Goal: Task Accomplishment & Management: Manage account settings

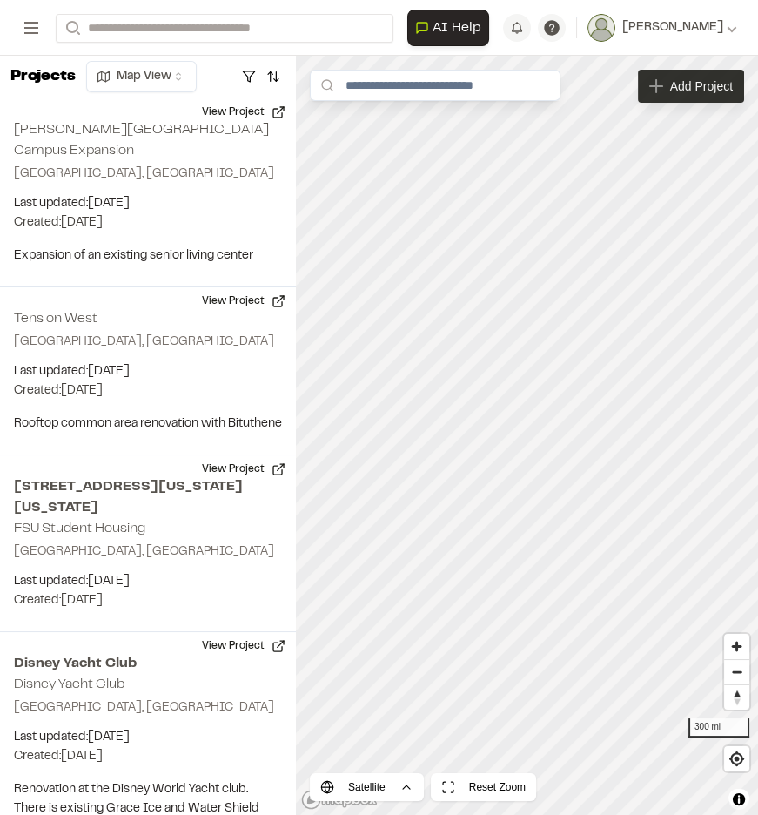
click at [716, 87] on span "Add Project" at bounding box center [701, 85] width 63 height 17
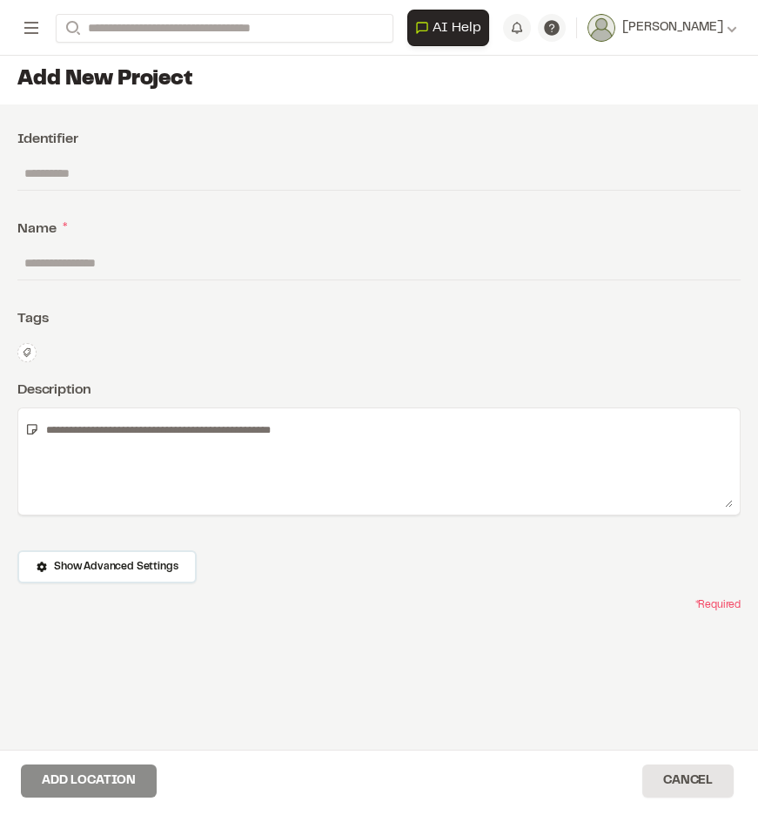
click at [77, 255] on input "text" at bounding box center [378, 262] width 723 height 33
type input "**********"
click at [104, 169] on input "text" at bounding box center [378, 173] width 723 height 33
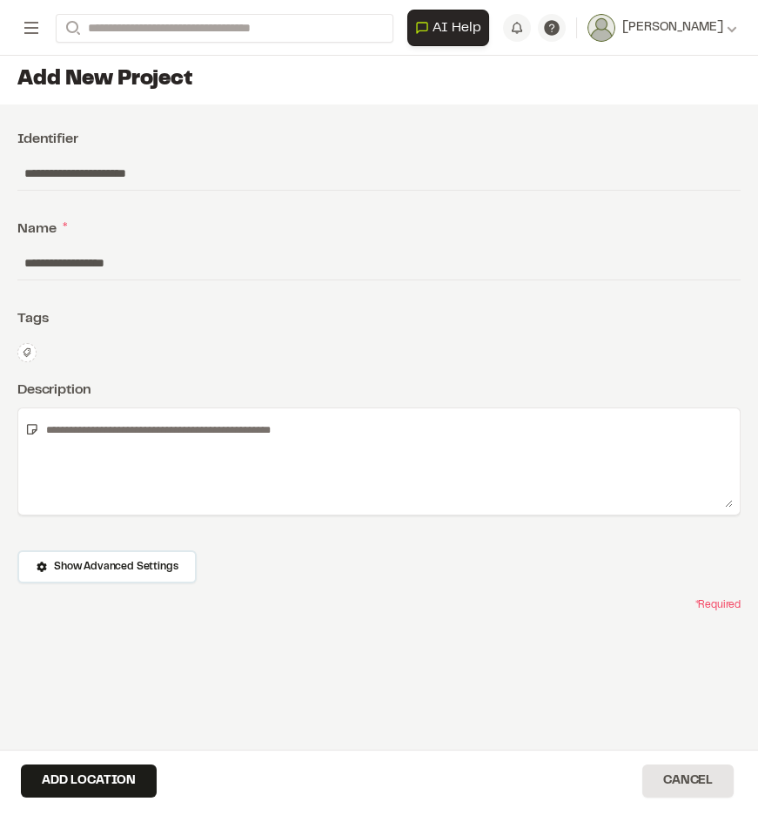
click at [116, 170] on input "**********" at bounding box center [378, 173] width 723 height 33
click at [174, 171] on input "**********" at bounding box center [378, 173] width 723 height 33
type input "**********"
click at [147, 440] on textarea at bounding box center [386, 461] width 694 height 92
click at [64, 435] on textarea at bounding box center [386, 461] width 694 height 92
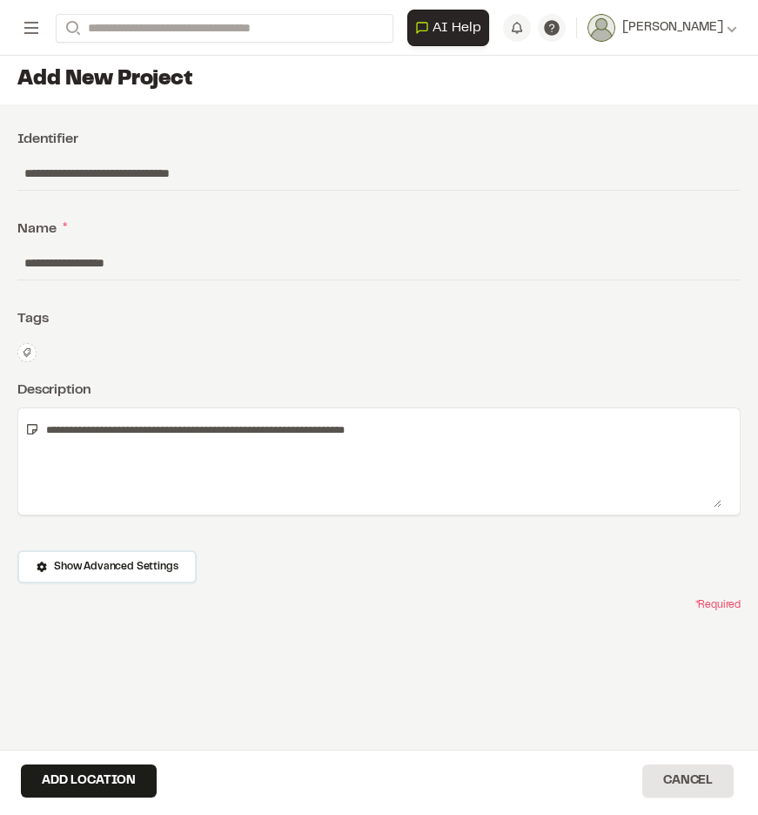
click at [64, 171] on input "**********" at bounding box center [378, 173] width 723 height 33
click at [411, 425] on textarea "**********" at bounding box center [380, 461] width 682 height 92
paste textarea "**********"
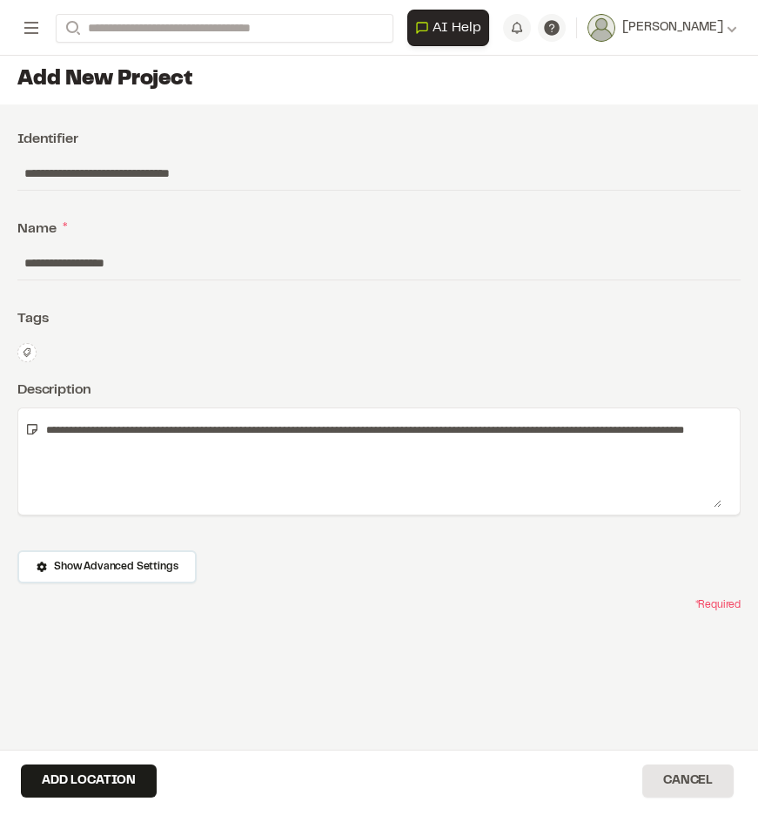
click at [577, 429] on textarea "**********" at bounding box center [380, 461] width 682 height 92
drag, startPoint x: 261, startPoint y: 440, endPoint x: 204, endPoint y: 448, distance: 58.0
click at [204, 448] on textarea "**********" at bounding box center [380, 461] width 682 height 92
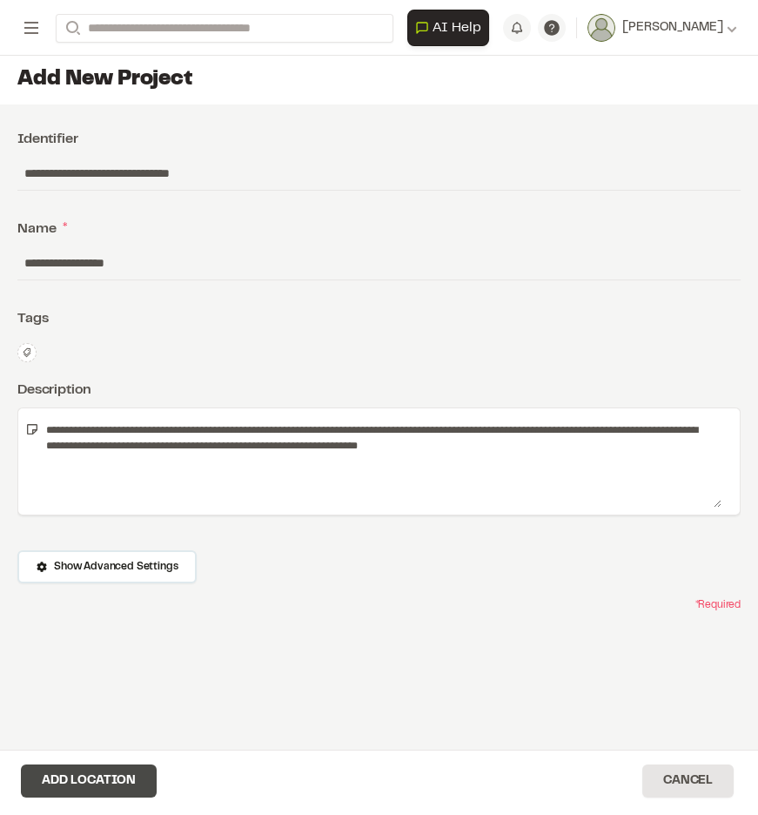
type textarea "**********"
click at [139, 777] on button "Add Location" at bounding box center [89, 780] width 136 height 33
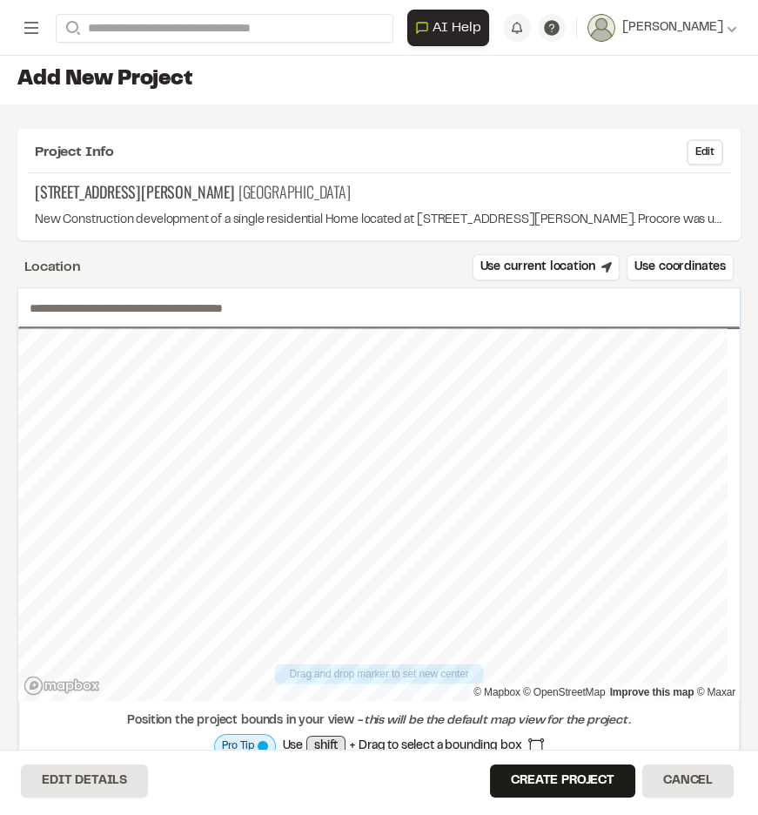
click at [198, 312] on input "text" at bounding box center [378, 308] width 721 height 40
drag, startPoint x: 37, startPoint y: 191, endPoint x: 252, endPoint y: 192, distance: 215.8
click at [252, 192] on p "[STREET_ADDRESS][GEOGRAPHIC_DATA][PERSON_NAME]" at bounding box center [379, 191] width 688 height 23
copy span "[STREET_ADDRESS][PERSON_NAME]"
click at [127, 317] on input "text" at bounding box center [378, 308] width 721 height 40
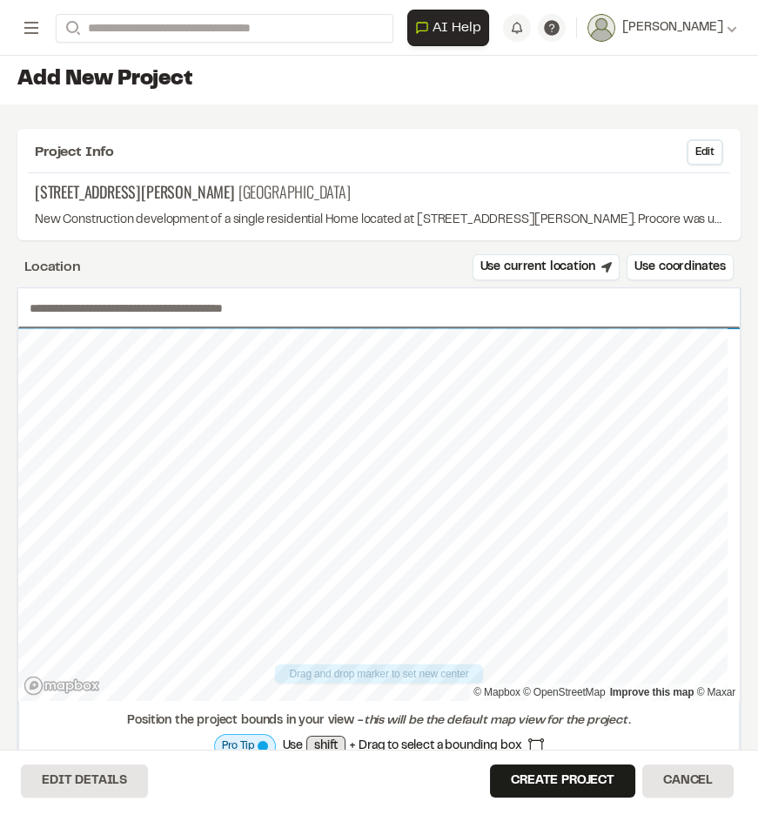
paste input "**********"
drag, startPoint x: 374, startPoint y: 503, endPoint x: 357, endPoint y: 513, distance: 20.3
click at [357, 513] on div "Map marker" at bounding box center [356, 512] width 26 height 26
type input "**********"
drag, startPoint x: 373, startPoint y: 502, endPoint x: 348, endPoint y: 566, distance: 68.4
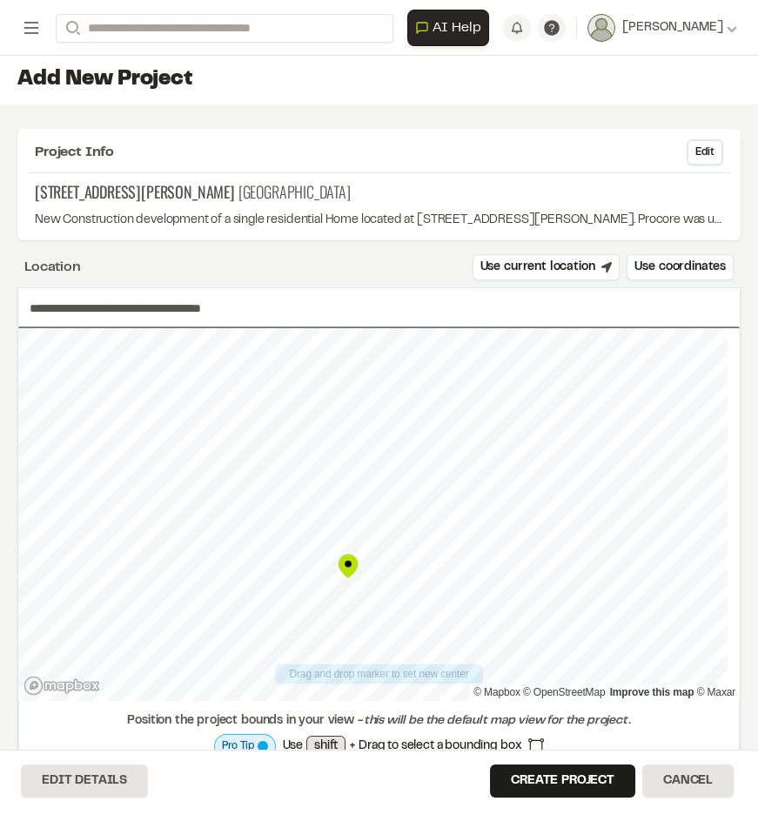
click at [348, 566] on div "Map marker" at bounding box center [348, 566] width 26 height 26
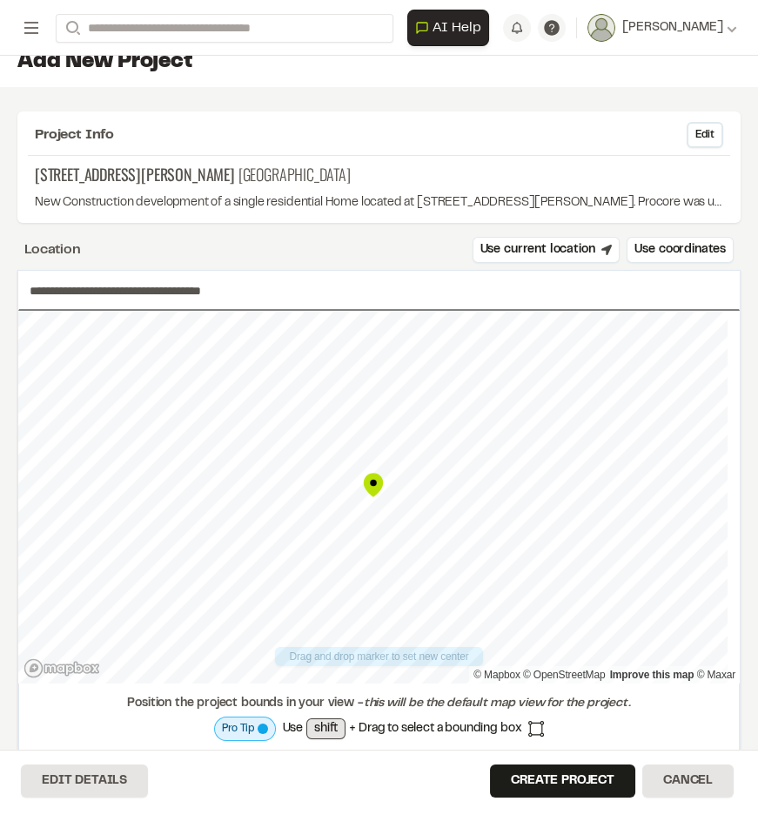
scroll to position [48, 0]
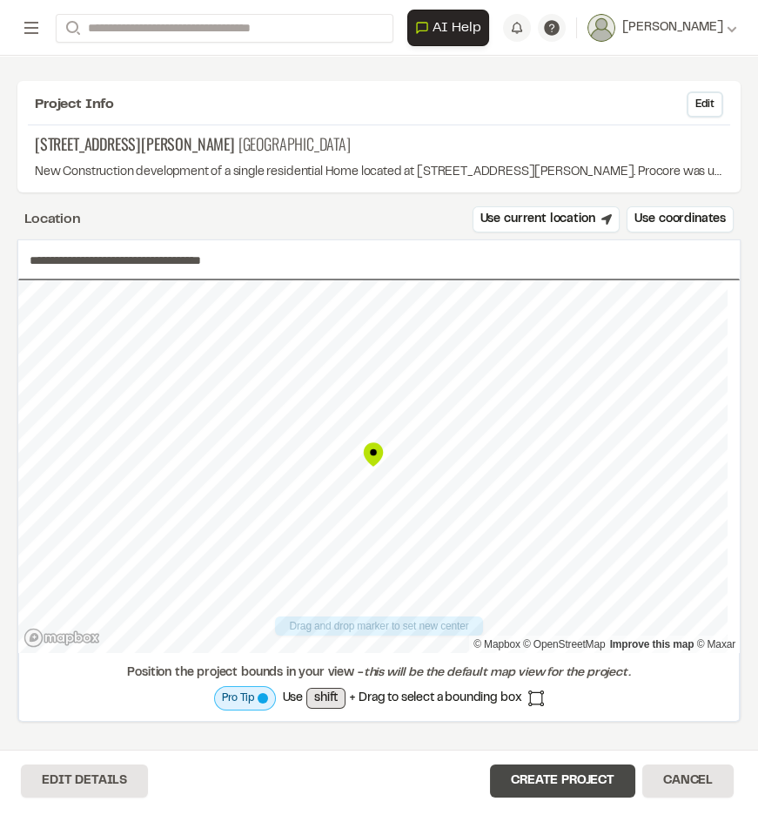
click at [581, 774] on button "Create Project" at bounding box center [562, 780] width 145 height 33
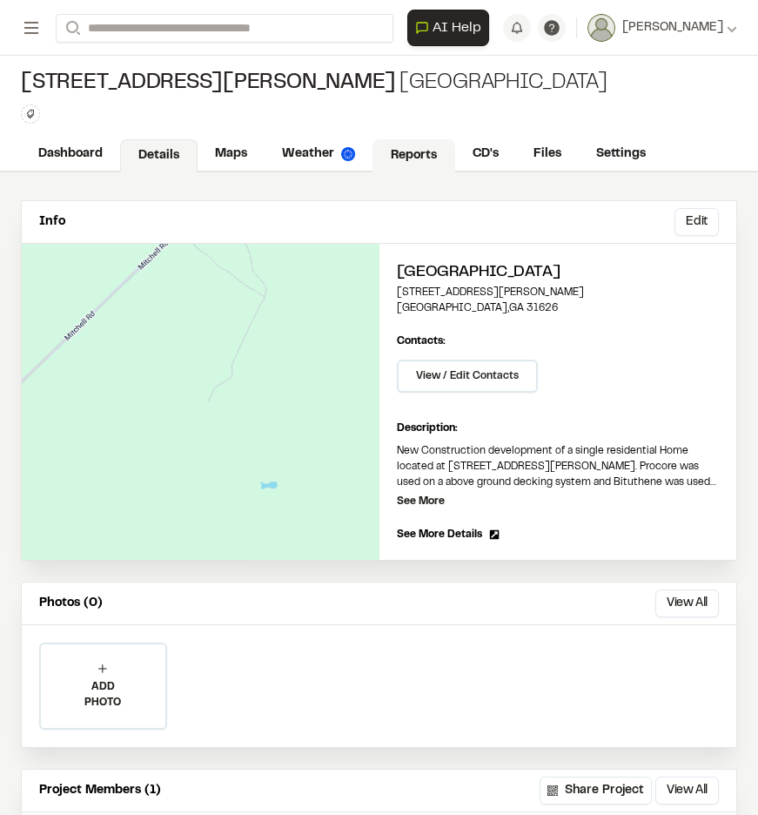
click at [407, 157] on link "Reports" at bounding box center [413, 155] width 83 height 33
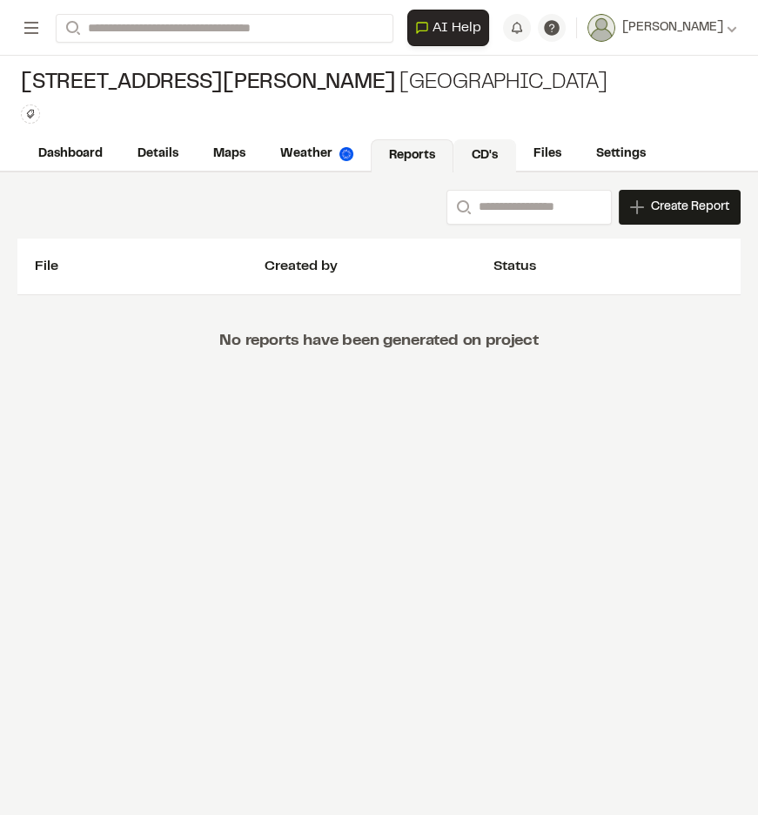
click at [477, 152] on link "CD's" at bounding box center [484, 155] width 63 height 33
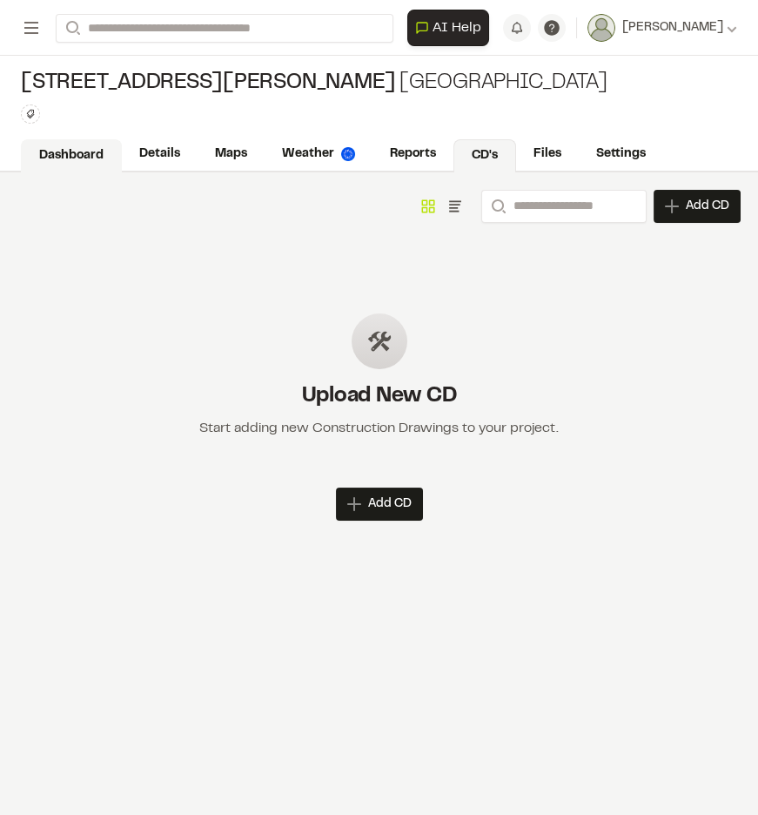
click at [104, 151] on link "Dashboard" at bounding box center [71, 155] width 101 height 33
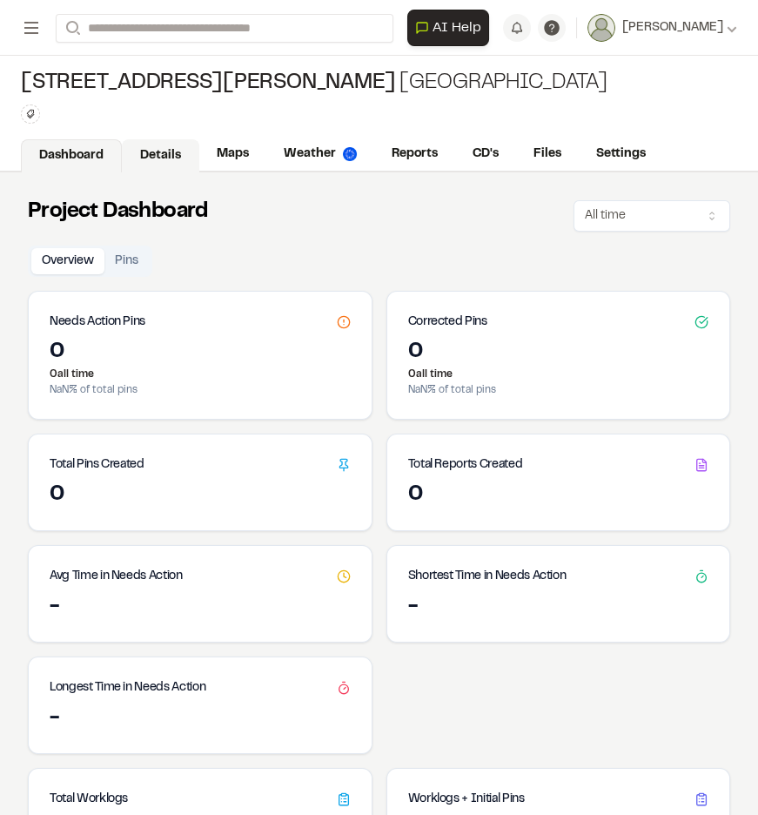
click at [166, 151] on link "Details" at bounding box center [160, 155] width 77 height 33
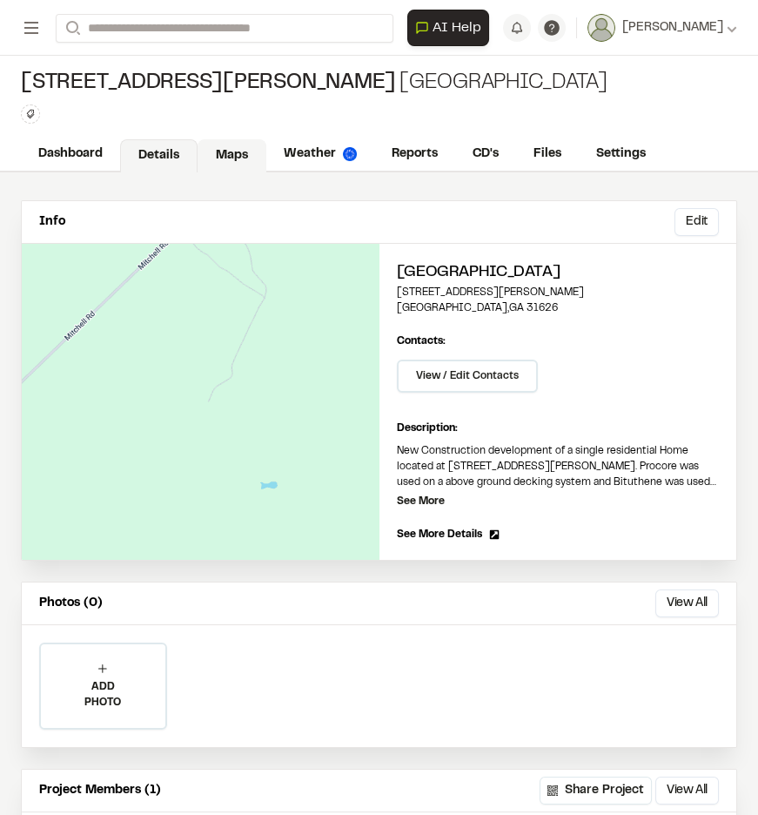
click at [238, 152] on link "Maps" at bounding box center [232, 155] width 69 height 33
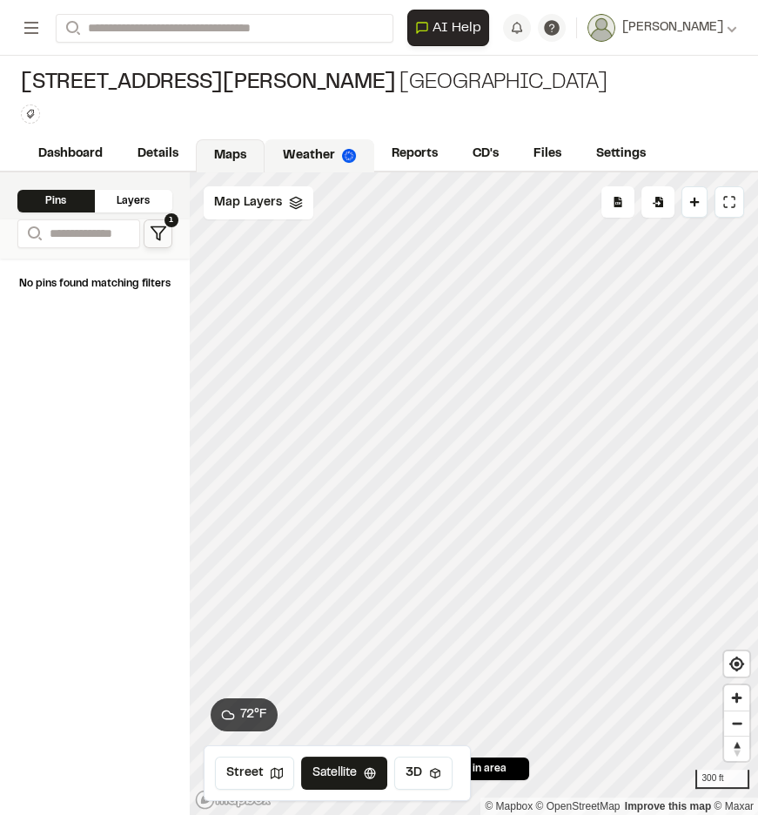
click at [313, 152] on link "Weather" at bounding box center [320, 155] width 110 height 33
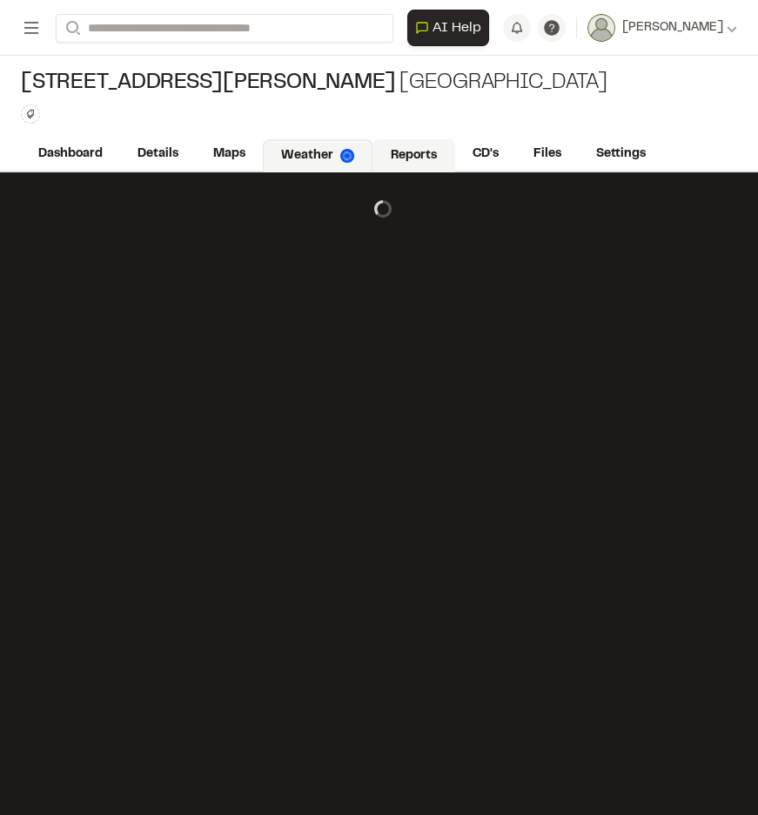
click at [414, 152] on link "Reports" at bounding box center [413, 155] width 83 height 33
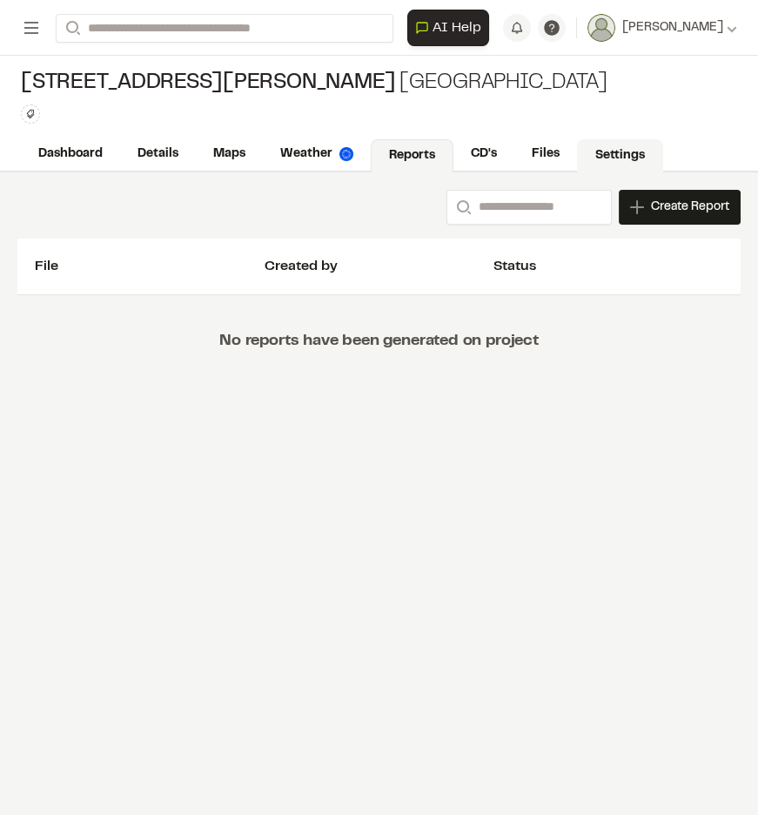
click at [612, 151] on link "Settings" at bounding box center [620, 155] width 86 height 33
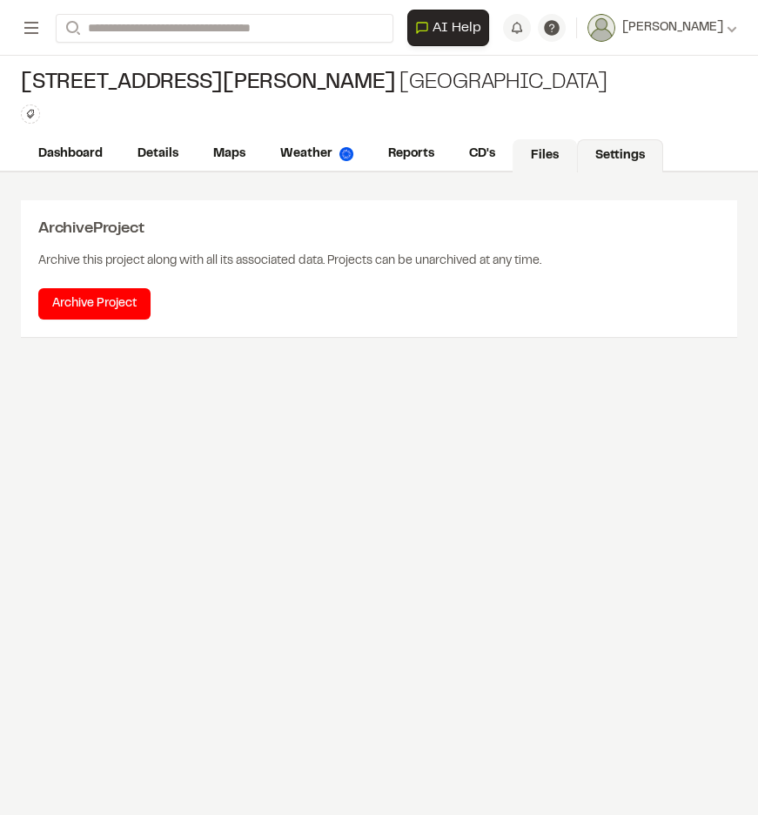
click at [554, 151] on link "Files" at bounding box center [545, 155] width 64 height 33
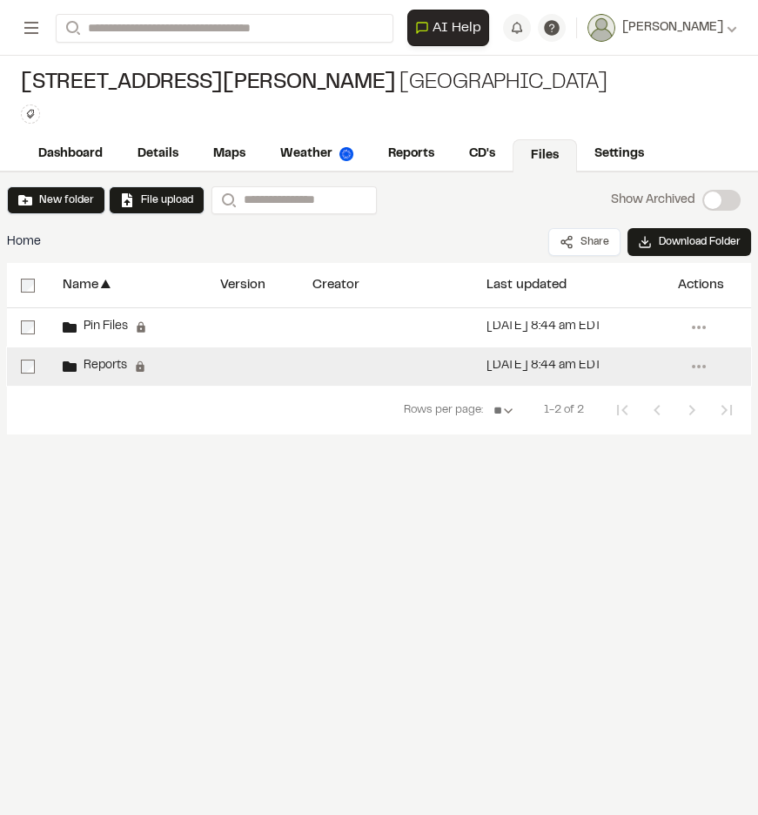
click at [110, 367] on span "Reports" at bounding box center [102, 365] width 50 height 11
click at [98, 367] on span "Reports" at bounding box center [102, 365] width 50 height 11
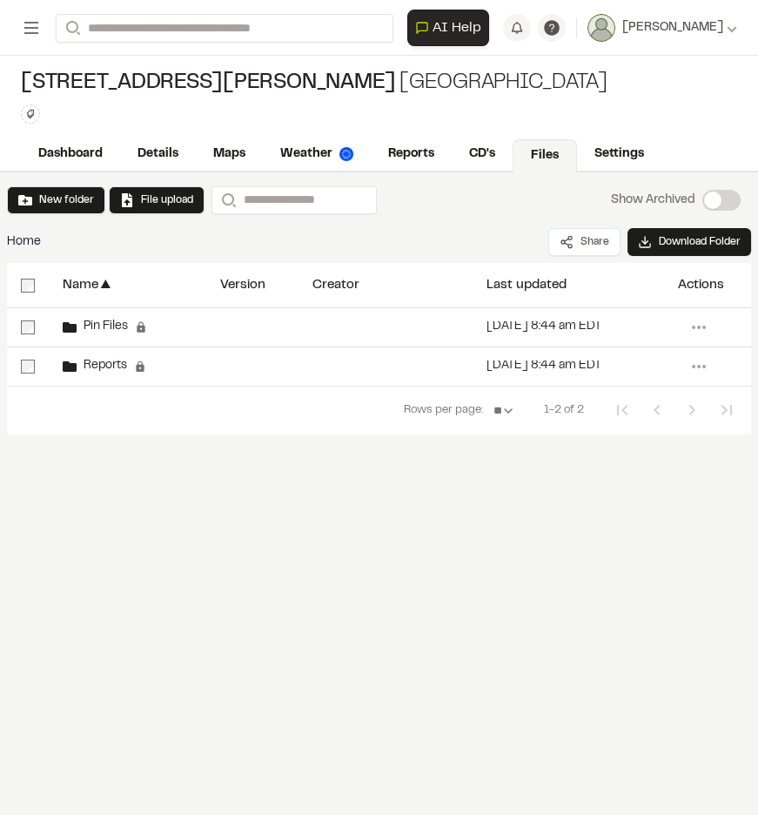
click at [98, 368] on span "Reports" at bounding box center [102, 365] width 50 height 11
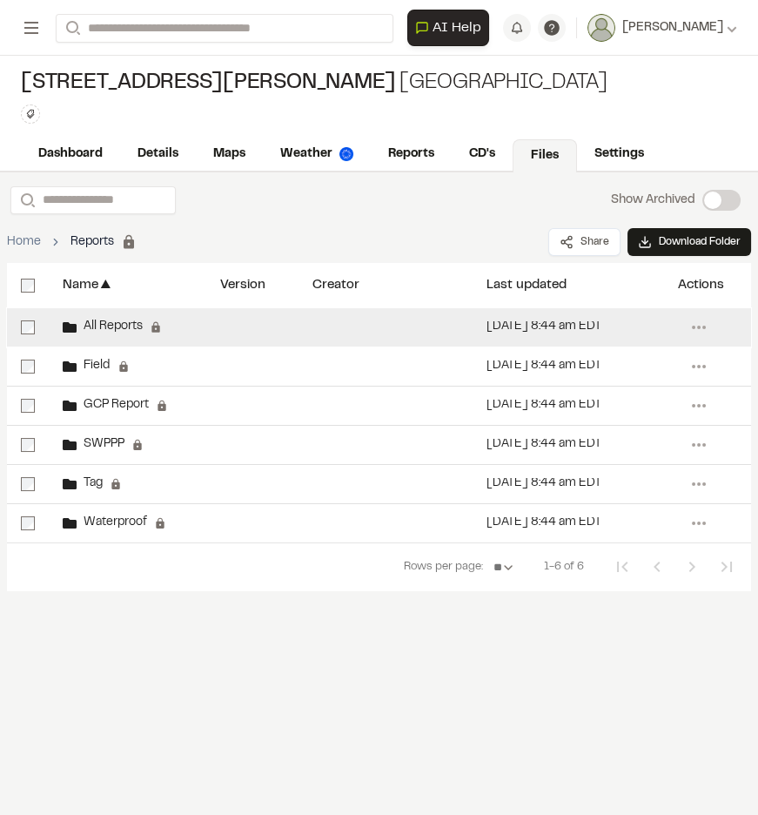
click at [107, 326] on span "All Reports" at bounding box center [110, 326] width 66 height 11
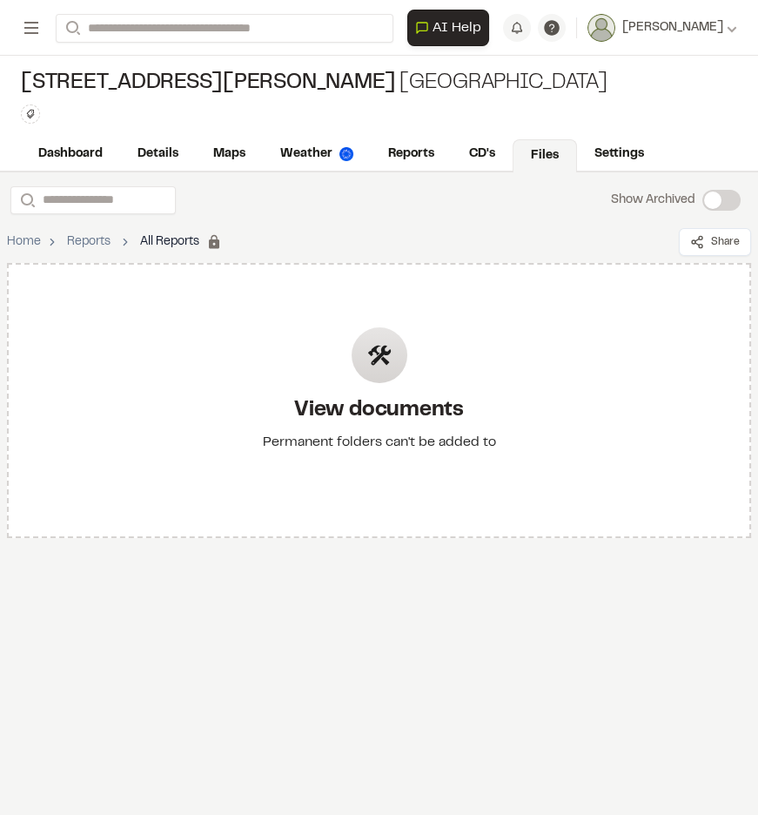
click at [546, 159] on link "Files" at bounding box center [545, 155] width 64 height 33
click at [612, 153] on link "Settings" at bounding box center [620, 155] width 86 height 33
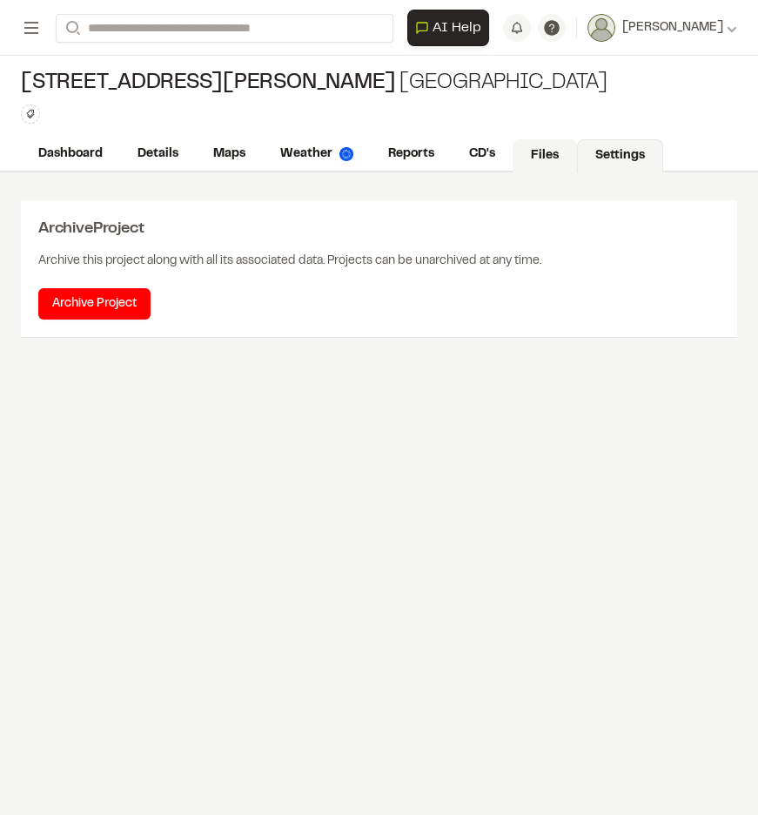
click at [538, 158] on link "Files" at bounding box center [545, 155] width 64 height 33
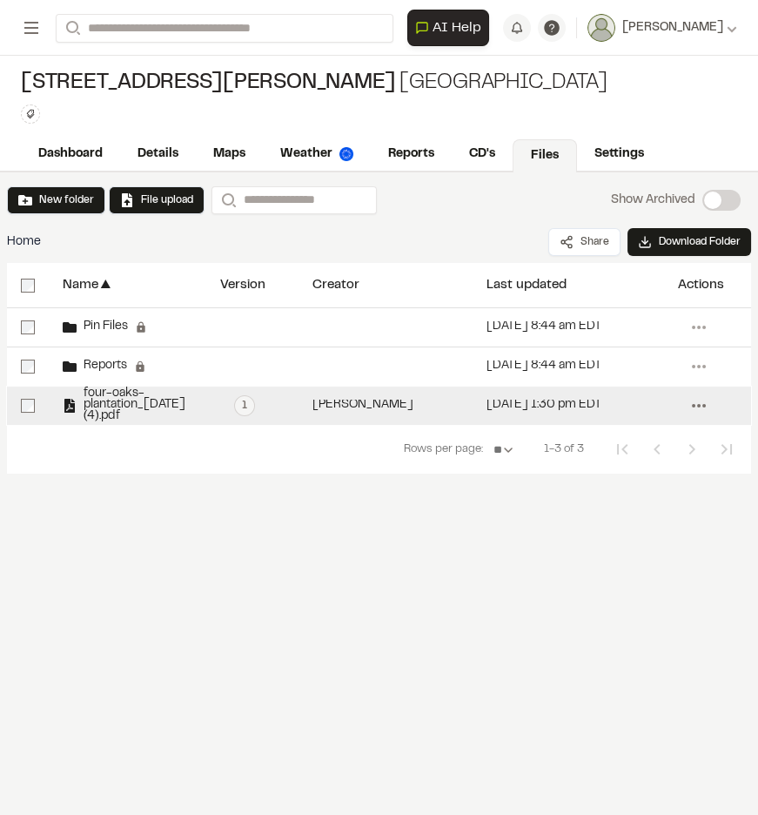
click at [698, 404] on circle at bounding box center [698, 405] width 3 height 3
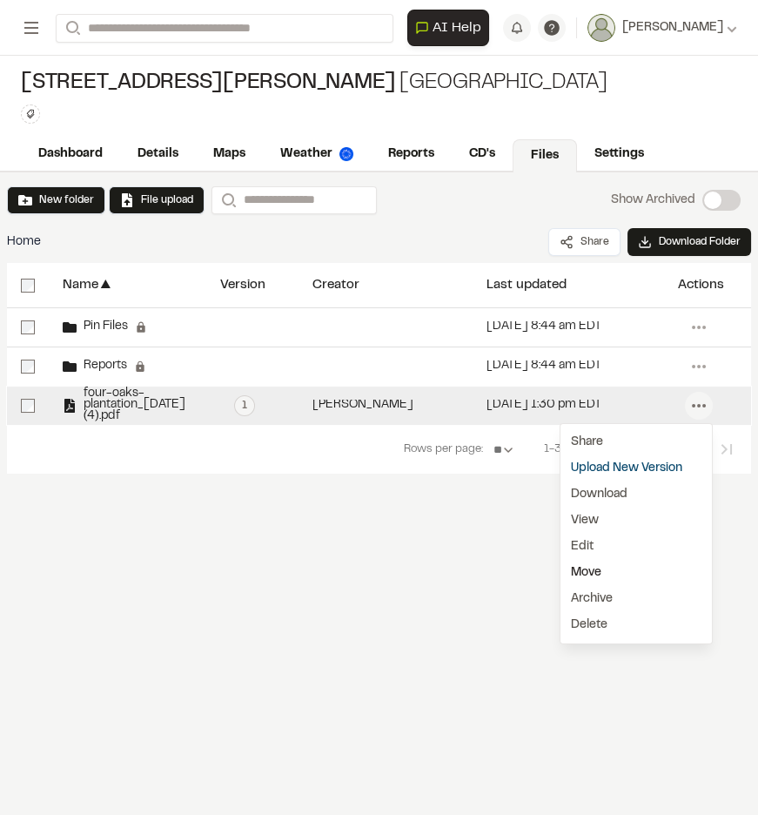
click at [609, 569] on link "Move" at bounding box center [635, 573] width 151 height 26
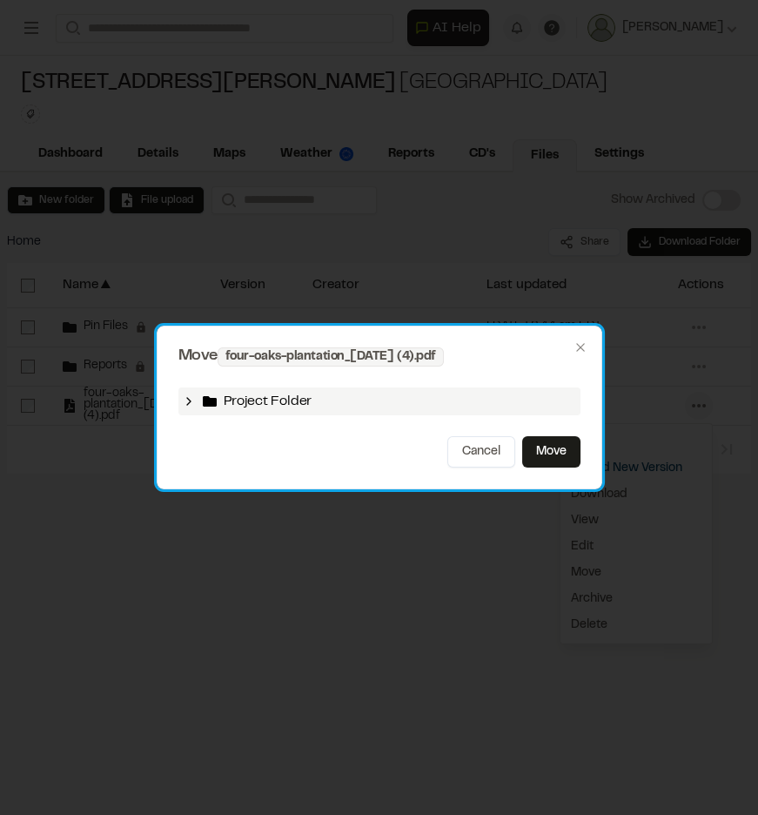
click at [187, 401] on icon at bounding box center [189, 401] width 14 height 14
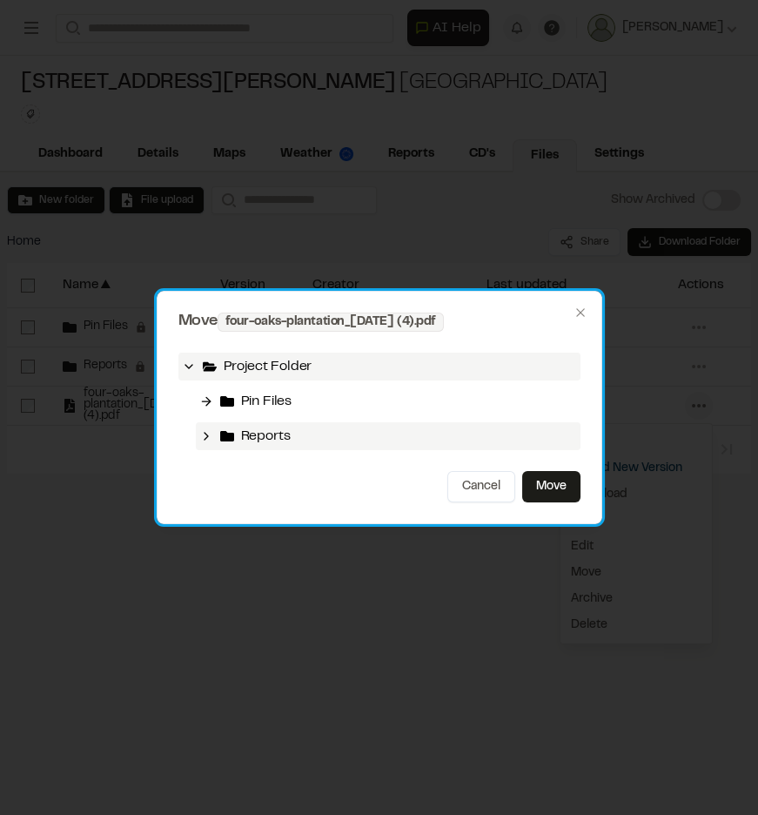
click at [245, 437] on span "Reports" at bounding box center [266, 436] width 50 height 21
click at [209, 437] on icon at bounding box center [206, 436] width 14 height 14
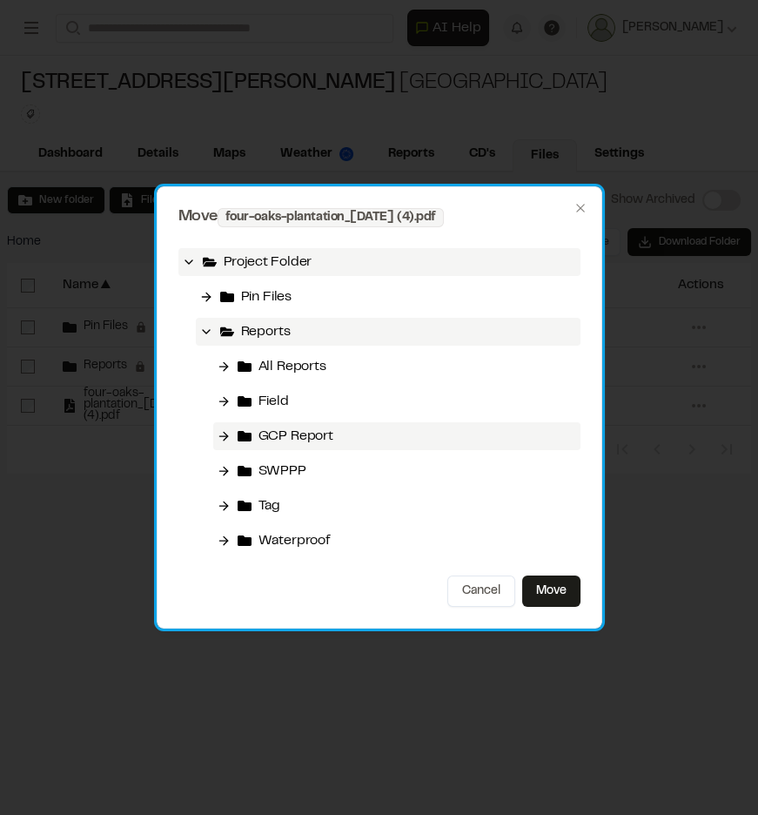
click at [298, 434] on span "GCP Report" at bounding box center [295, 436] width 75 height 21
click at [298, 433] on span "GCP Report" at bounding box center [295, 436] width 75 height 21
click at [262, 434] on span "GCP Report" at bounding box center [295, 436] width 75 height 21
click at [238, 435] on icon at bounding box center [245, 436] width 14 height 10
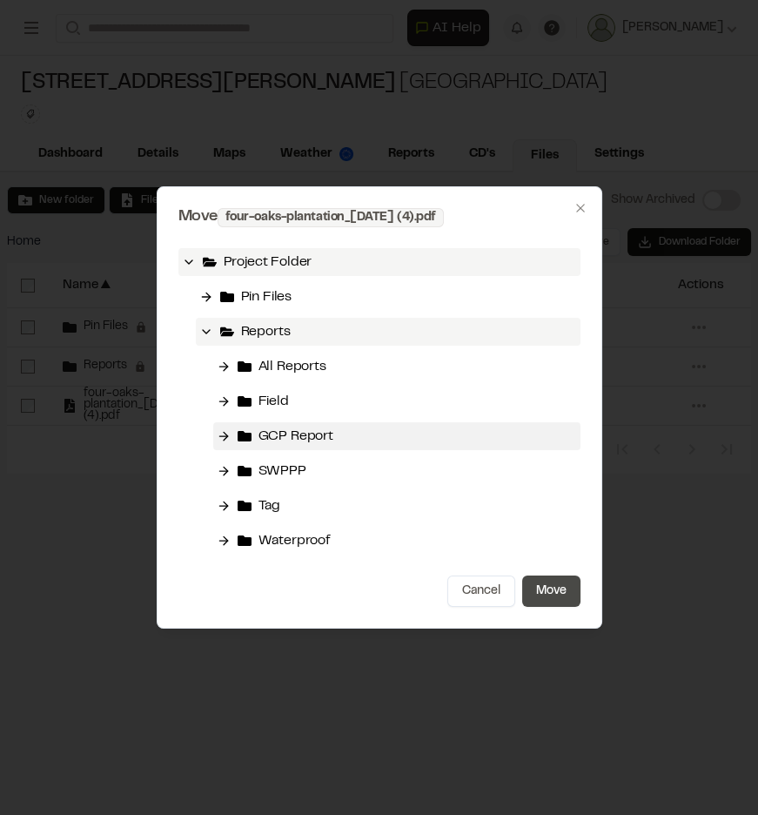
click at [539, 587] on button "Move" at bounding box center [551, 590] width 58 height 31
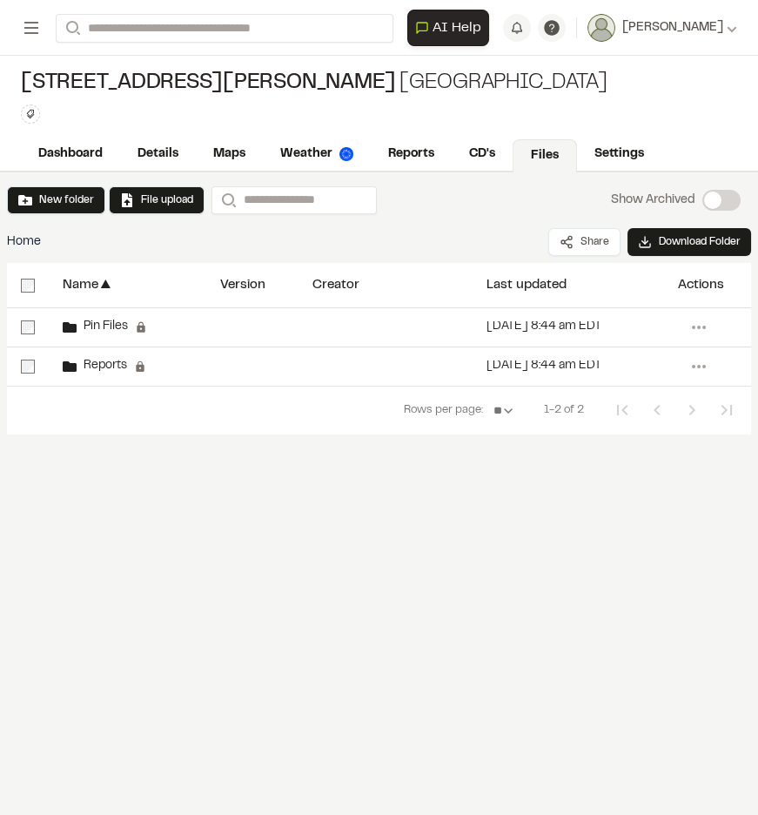
click at [539, 586] on div "New folder File upload Search Show Archived Show Archived Home Share Download F…" at bounding box center [379, 493] width 758 height 642
click at [394, 162] on link "Reports" at bounding box center [412, 155] width 83 height 33
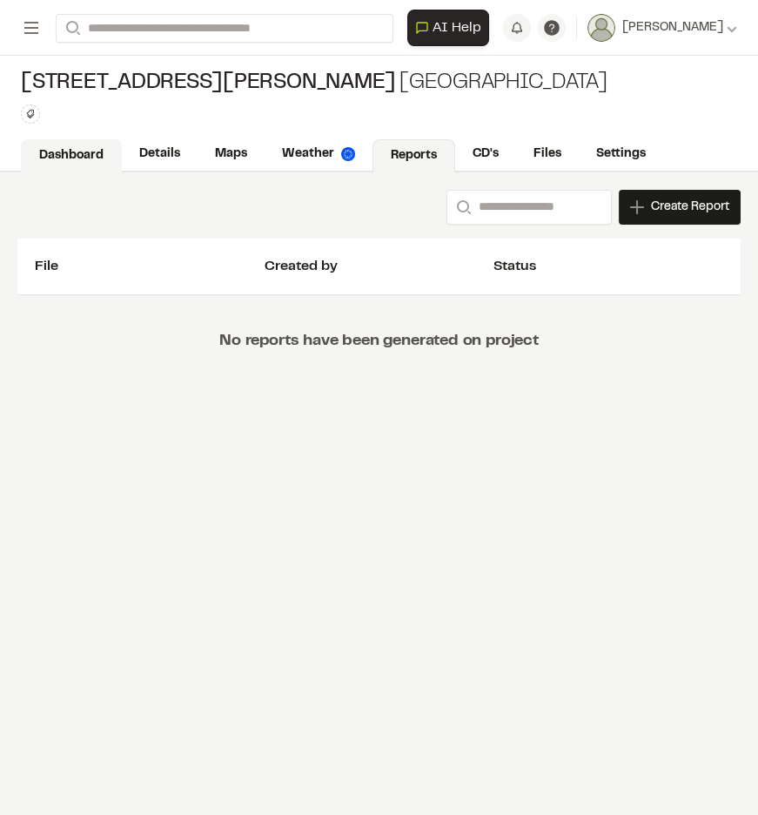
click at [87, 159] on link "Dashboard" at bounding box center [71, 155] width 101 height 33
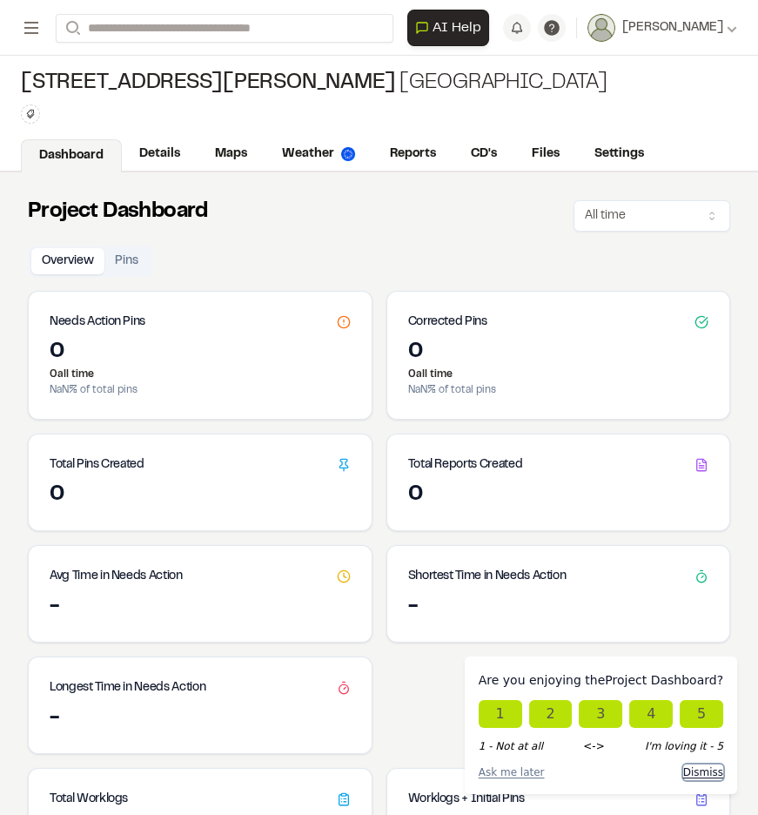
click at [711, 770] on button "Dismiss" at bounding box center [703, 772] width 40 height 16
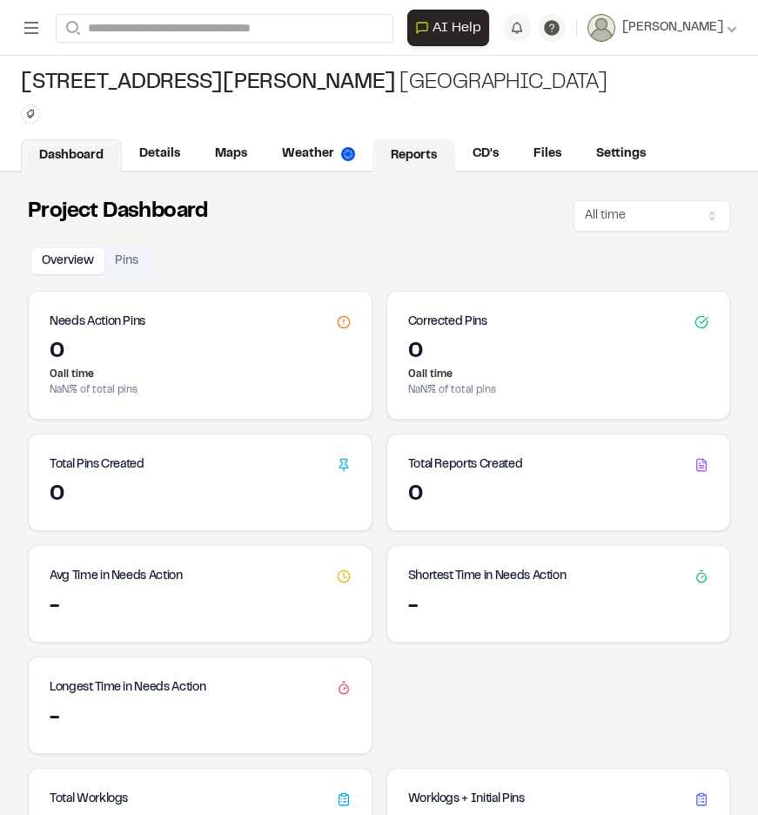
click at [417, 157] on link "Reports" at bounding box center [413, 155] width 83 height 33
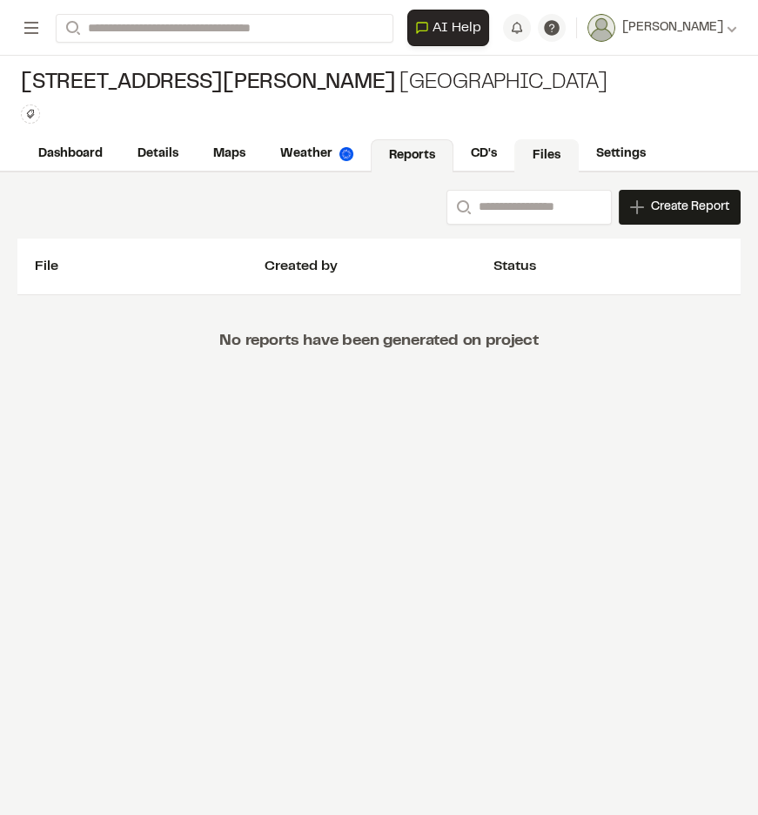
click at [544, 152] on link "Files" at bounding box center [546, 155] width 64 height 33
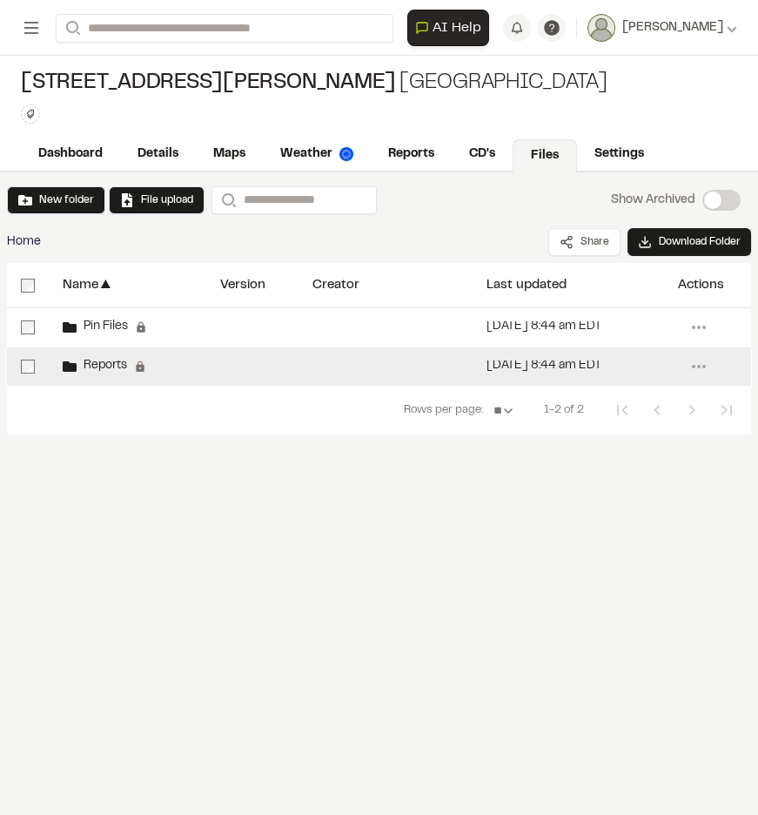
click at [101, 365] on span "Reports" at bounding box center [102, 365] width 50 height 11
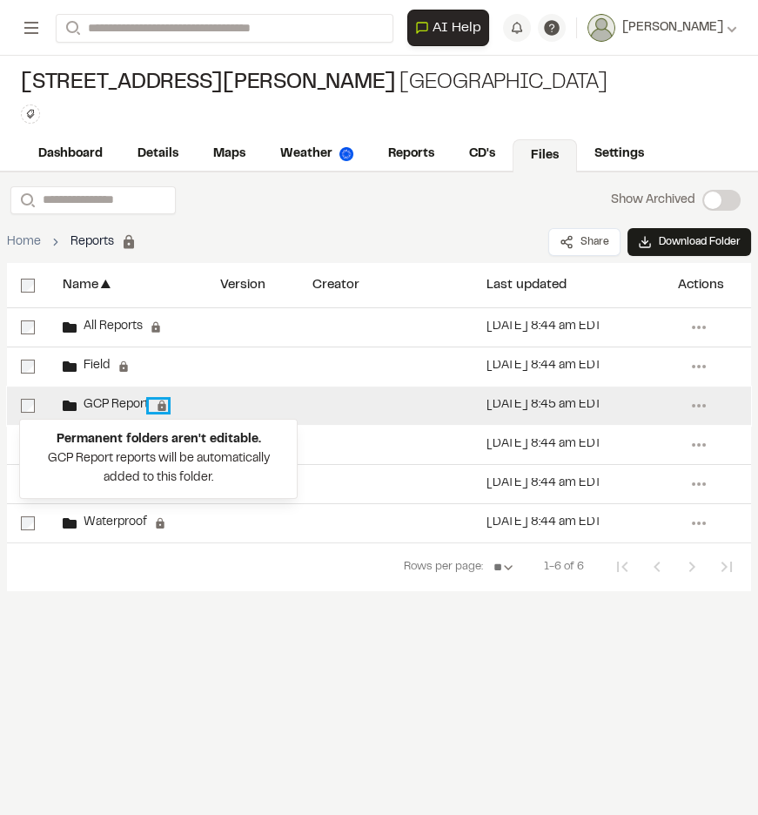
click at [156, 399] on button at bounding box center [158, 405] width 19 height 12
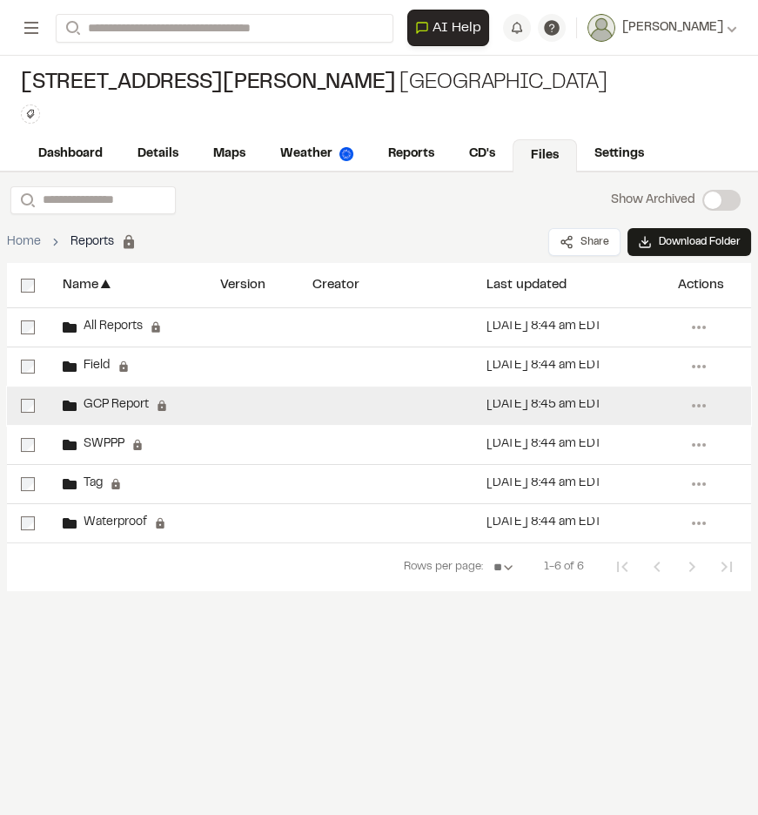
click at [128, 407] on span "GCP Report" at bounding box center [113, 404] width 72 height 11
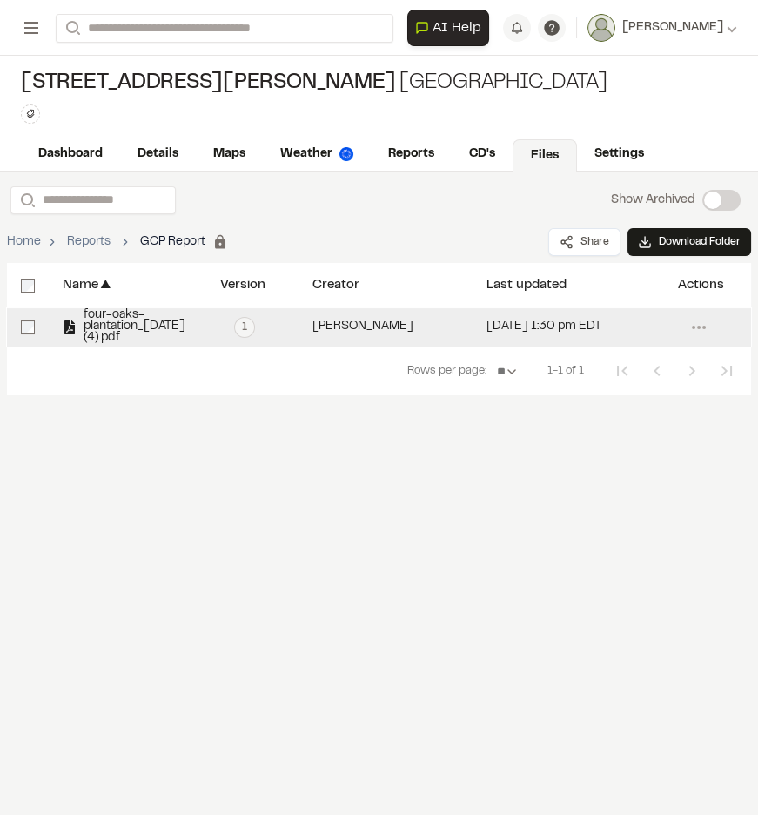
click at [129, 326] on span "four-oaks-plantation_[DATE] (4).pdf" at bounding box center [135, 327] width 116 height 34
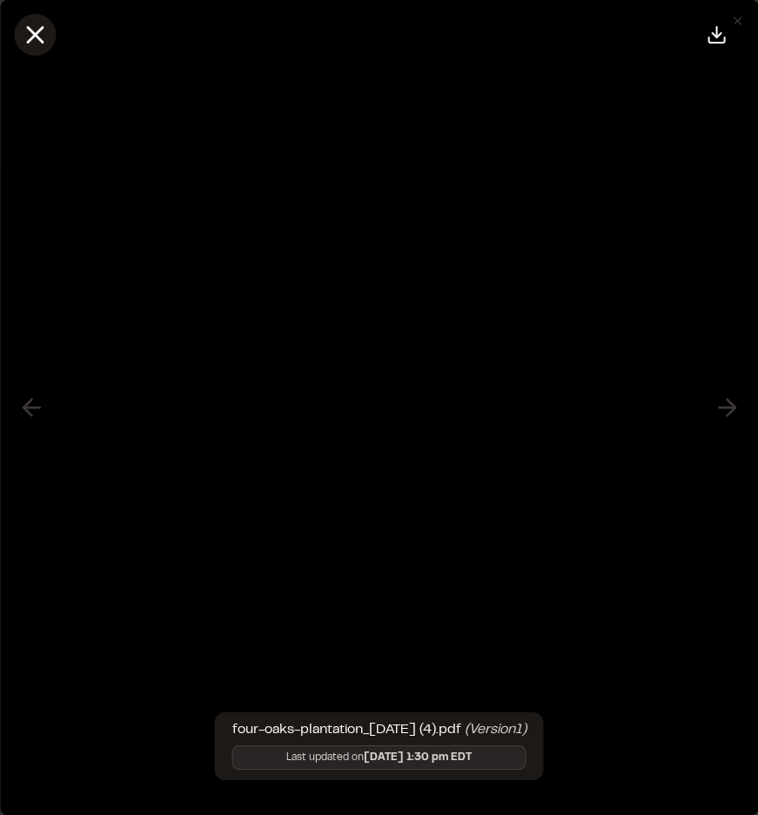
click at [17, 34] on button at bounding box center [35, 35] width 42 height 42
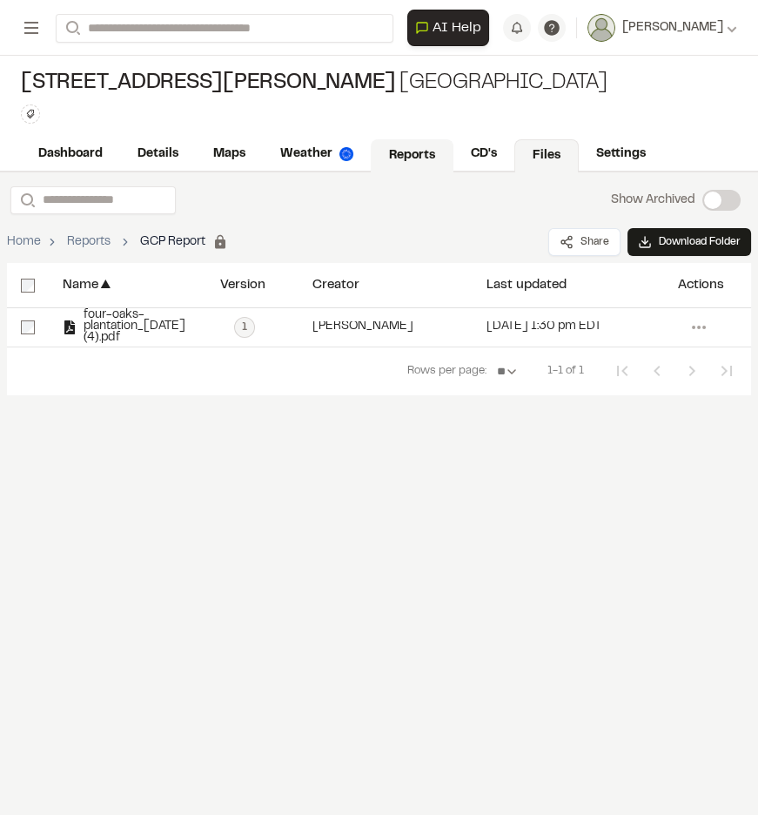
click at [407, 156] on link "Reports" at bounding box center [412, 155] width 83 height 33
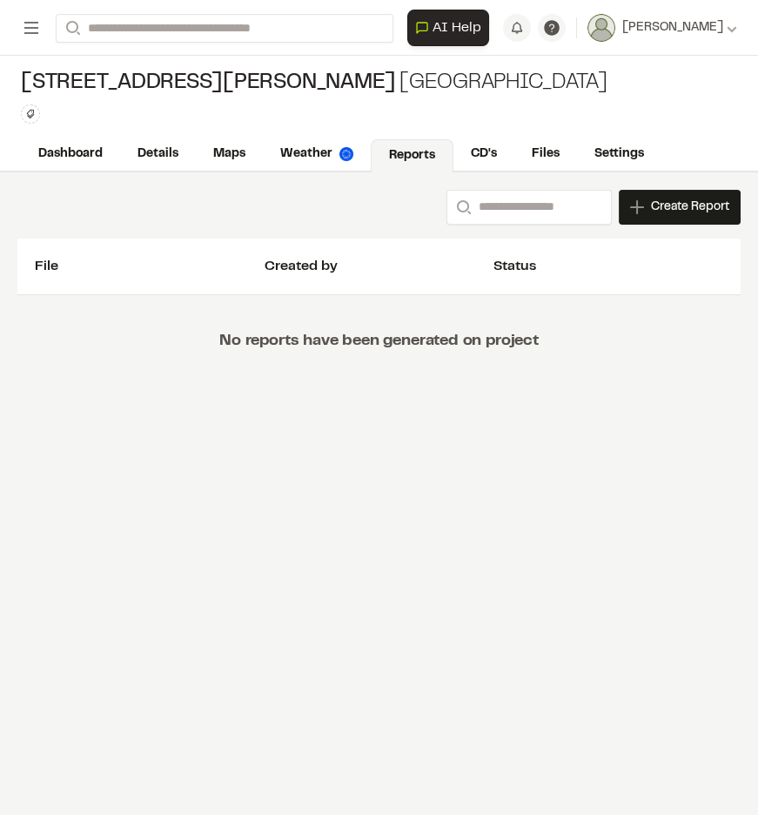
drag, startPoint x: 499, startPoint y: 439, endPoint x: 501, endPoint y: 430, distance: 8.9
click at [499, 439] on div "Search Create Report New Report | [STREET_ADDRESS][GEOGRAPHIC_DATA][PERSON_NAME…" at bounding box center [379, 493] width 758 height 642
click at [480, 208] on input "Search" at bounding box center [528, 207] width 165 height 35
click at [681, 204] on span "Create Report" at bounding box center [690, 207] width 78 height 19
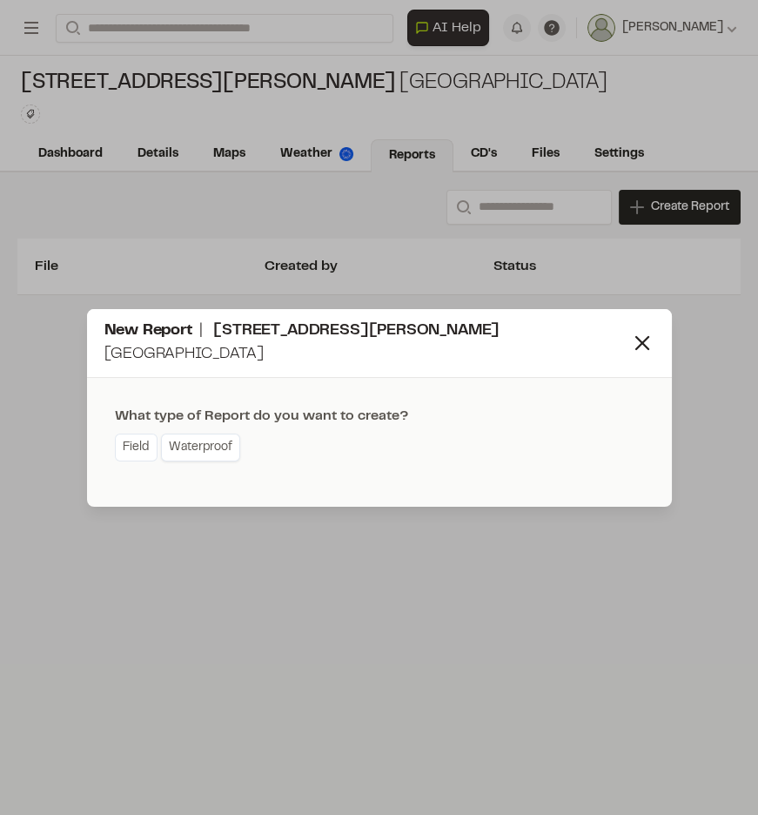
click at [202, 453] on link "Waterproof" at bounding box center [200, 447] width 79 height 28
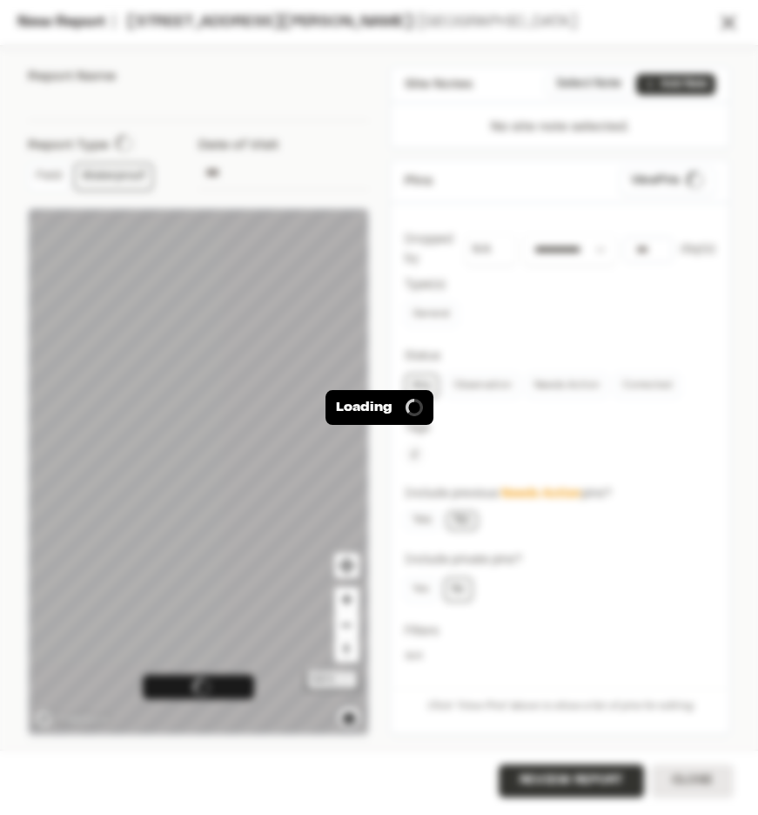
type input "**********"
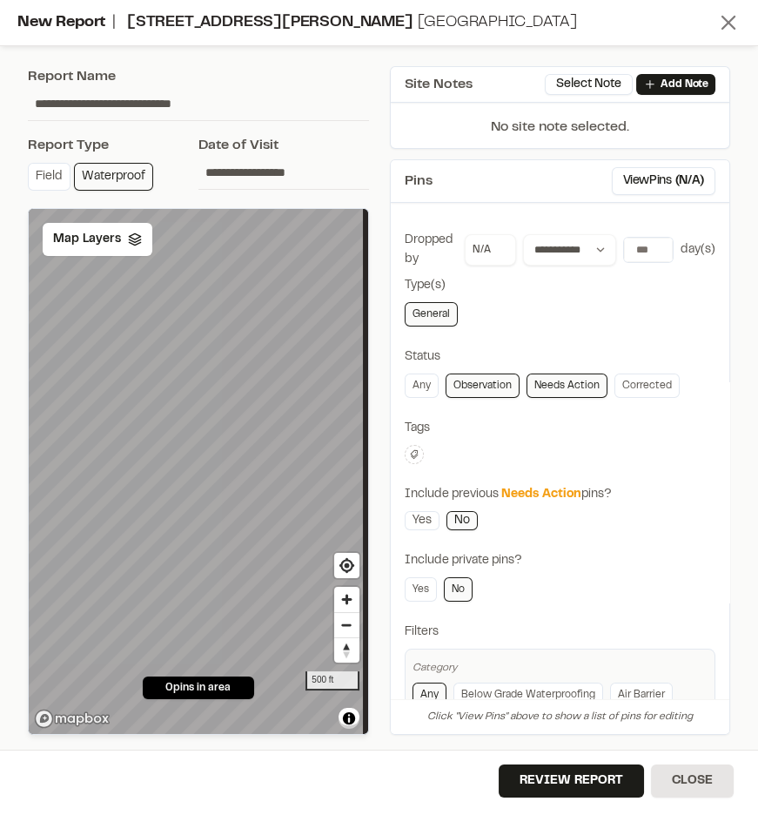
click at [733, 31] on icon at bounding box center [728, 22] width 24 height 24
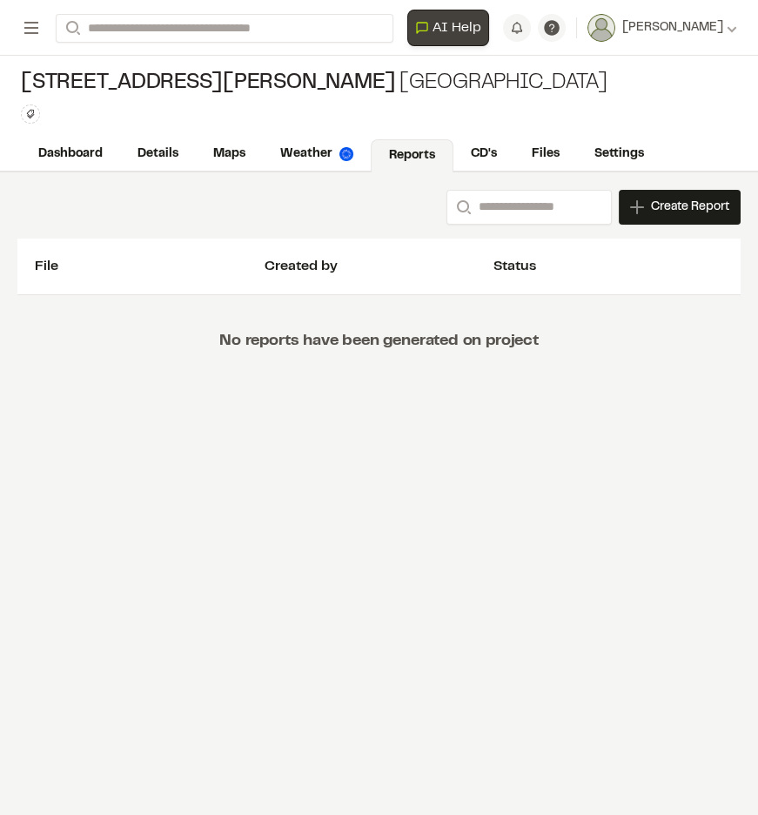
click at [459, 30] on span "AI Help" at bounding box center [456, 27] width 49 height 21
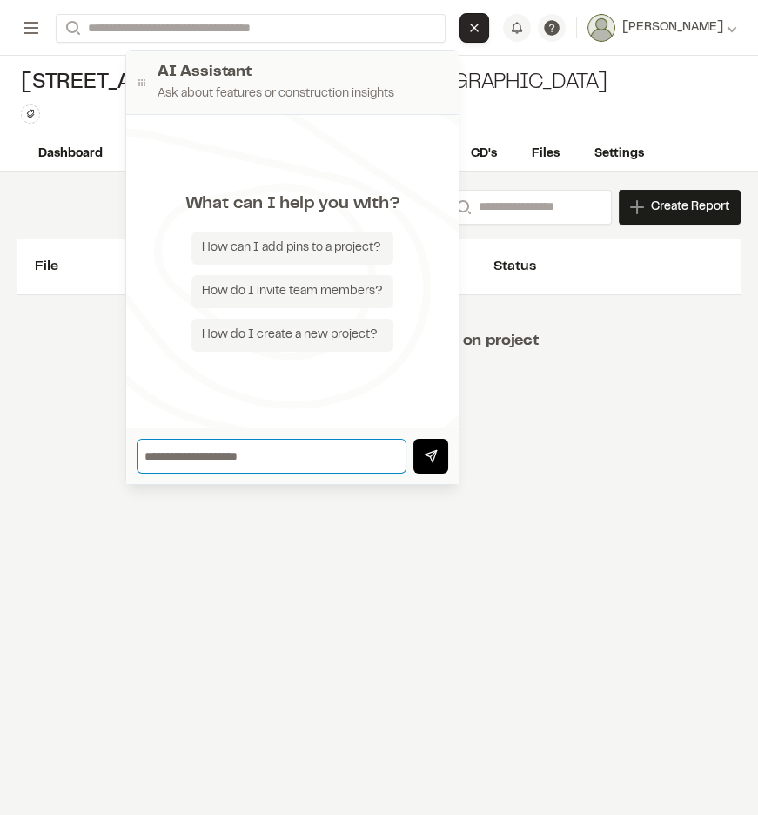
click at [272, 459] on input "text" at bounding box center [272, 456] width 270 height 35
type input "**********"
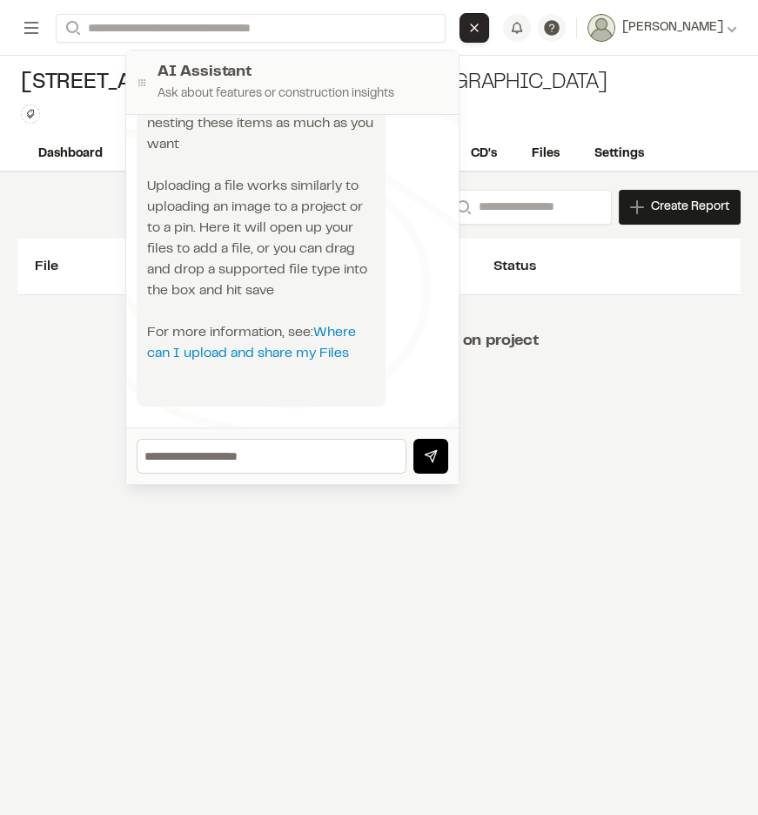
scroll to position [418, 0]
click at [542, 453] on div "**********" at bounding box center [379, 493] width 758 height 642
click at [599, 432] on div "**********" at bounding box center [379, 493] width 758 height 642
click at [609, 120] on div "[STREET_ADDRESS][PERSON_NAME] 4 Oaks Plantation Type Enter or comma to add tag." at bounding box center [379, 97] width 758 height 82
click at [481, 25] on icon "Close AI Assistant" at bounding box center [474, 28] width 14 height 14
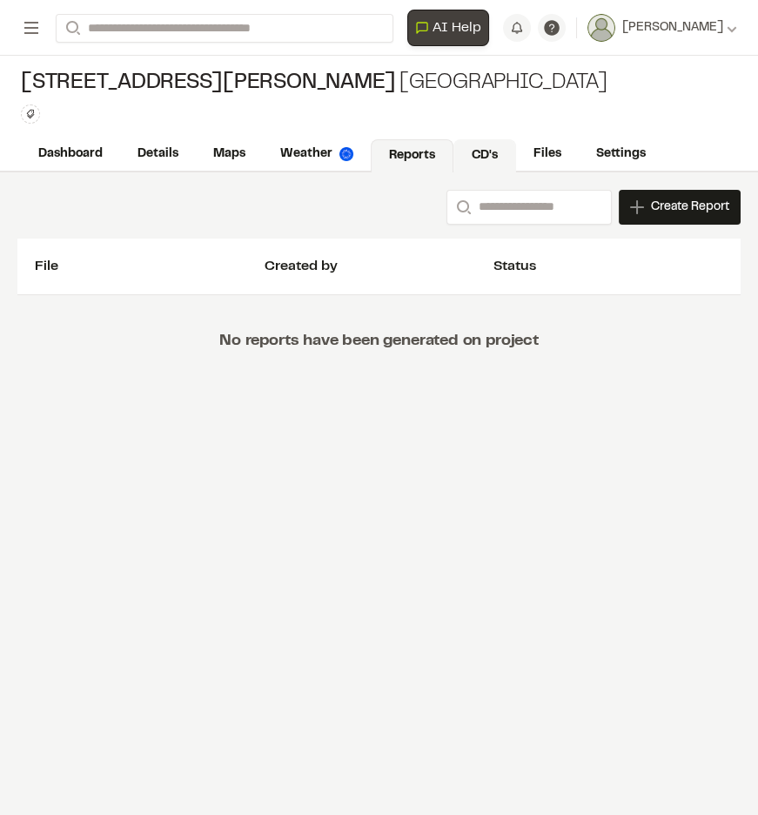
click at [493, 155] on link "CD's" at bounding box center [484, 155] width 63 height 33
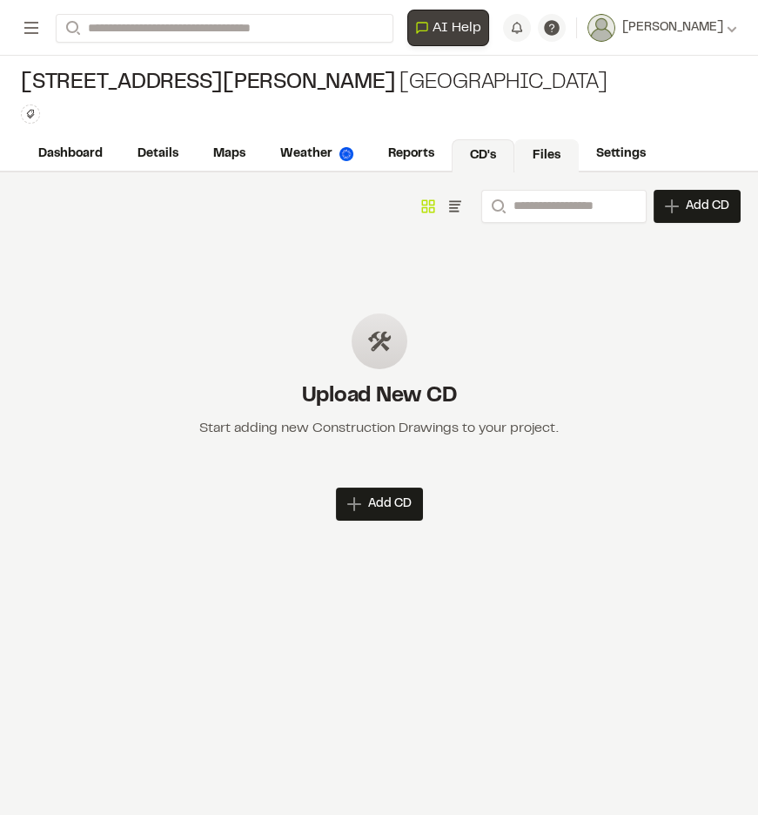
click at [532, 154] on link "Files" at bounding box center [546, 155] width 64 height 33
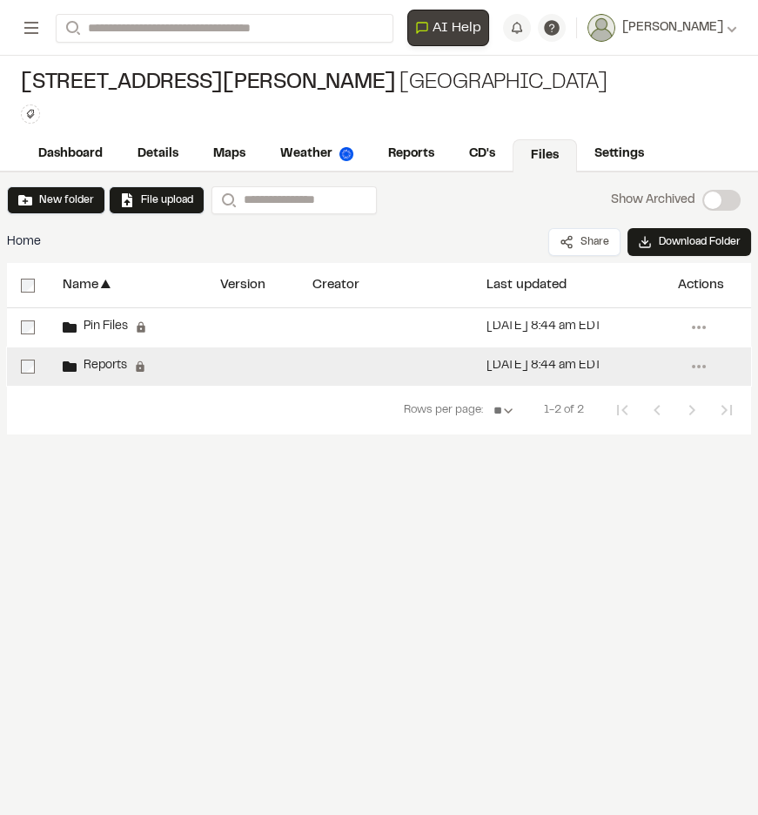
click at [111, 371] on span "Reports" at bounding box center [102, 365] width 50 height 11
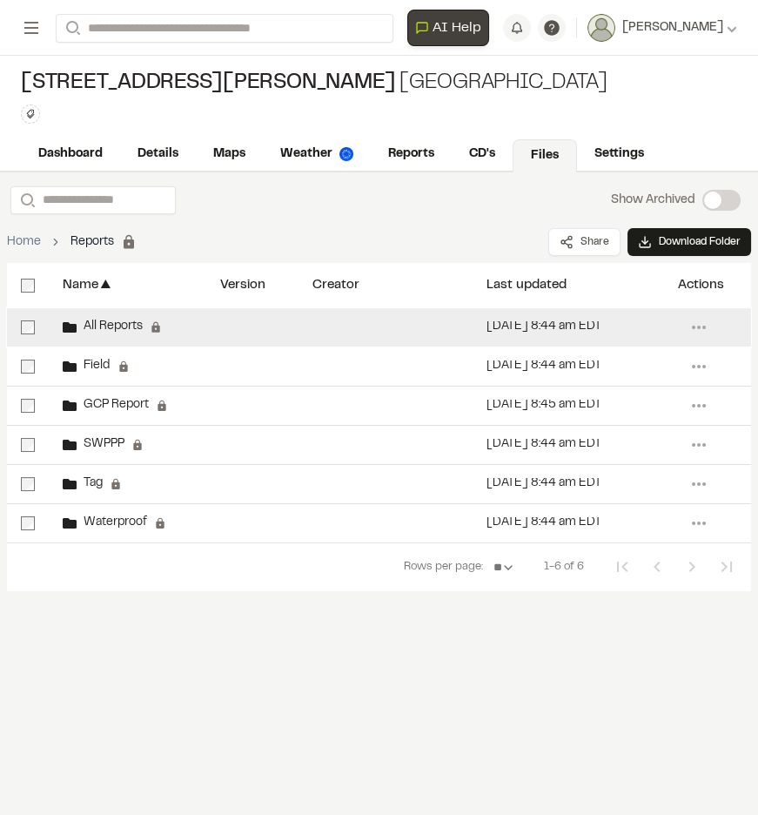
click at [128, 331] on span "All Reports" at bounding box center [110, 326] width 66 height 11
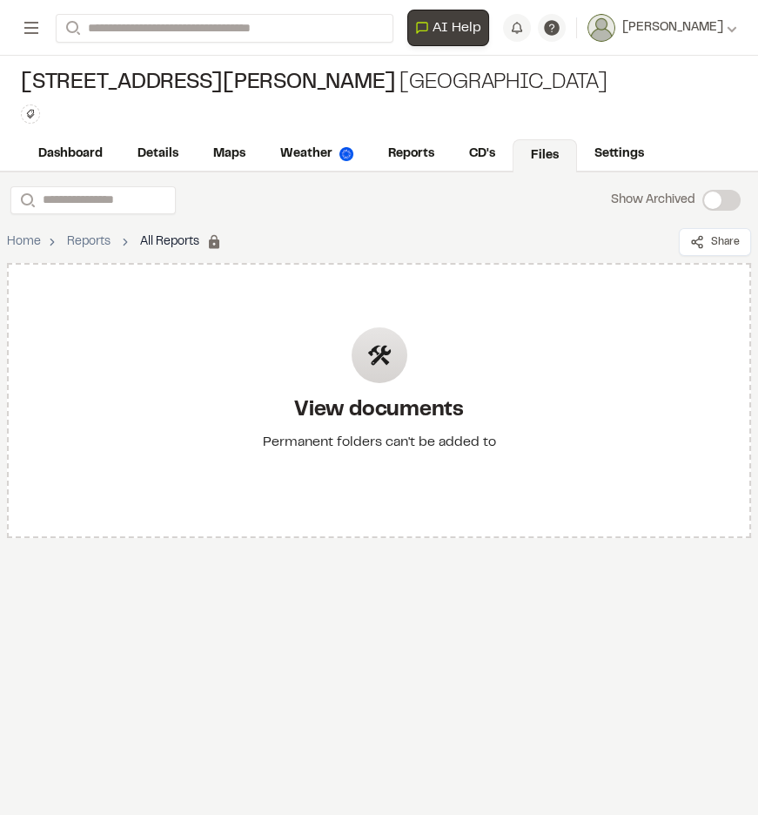
click at [382, 365] on icon at bounding box center [379, 355] width 24 height 24
click at [709, 470] on div "View documents Permanent folders can't be added to" at bounding box center [379, 400] width 744 height 275
click at [339, 359] on div "View documents Permanent folders can't be added to" at bounding box center [379, 400] width 261 height 202
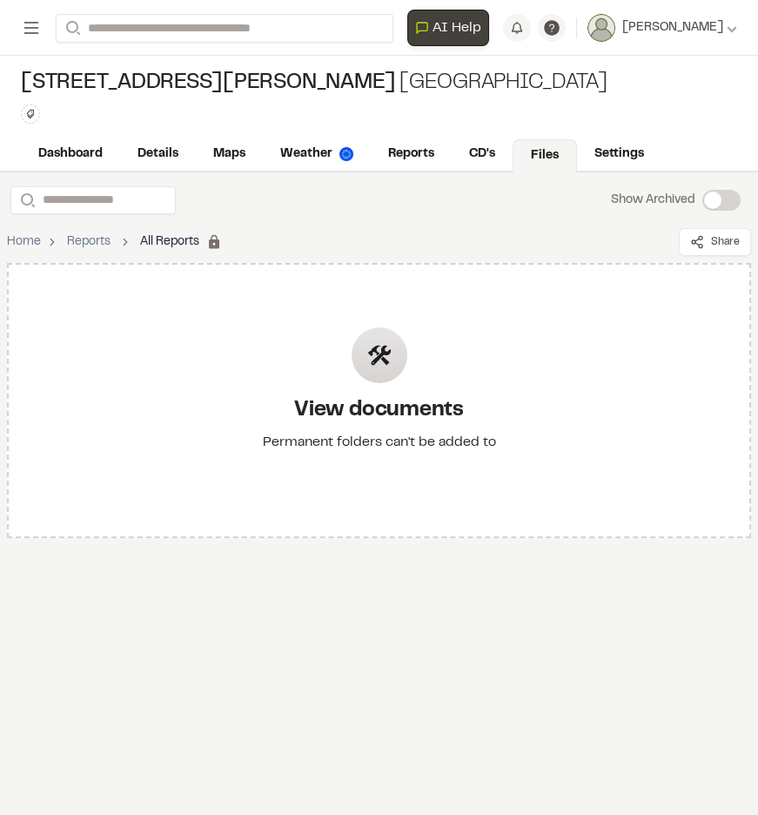
click at [386, 359] on icon at bounding box center [378, 355] width 22 height 20
click at [104, 241] on link "Reports" at bounding box center [89, 241] width 44 height 19
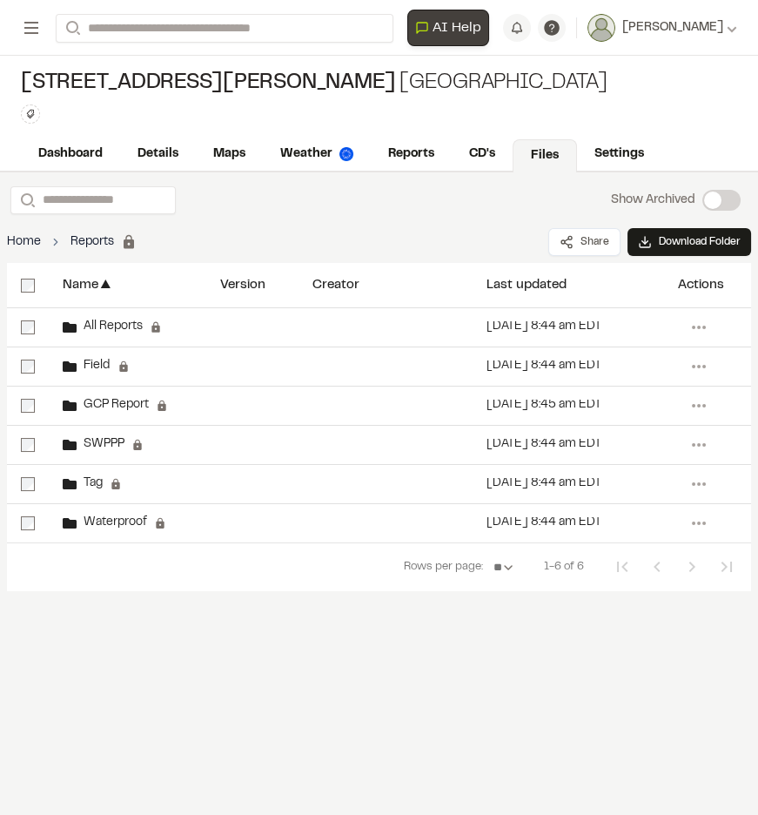
click at [27, 243] on link "Home" at bounding box center [24, 241] width 34 height 19
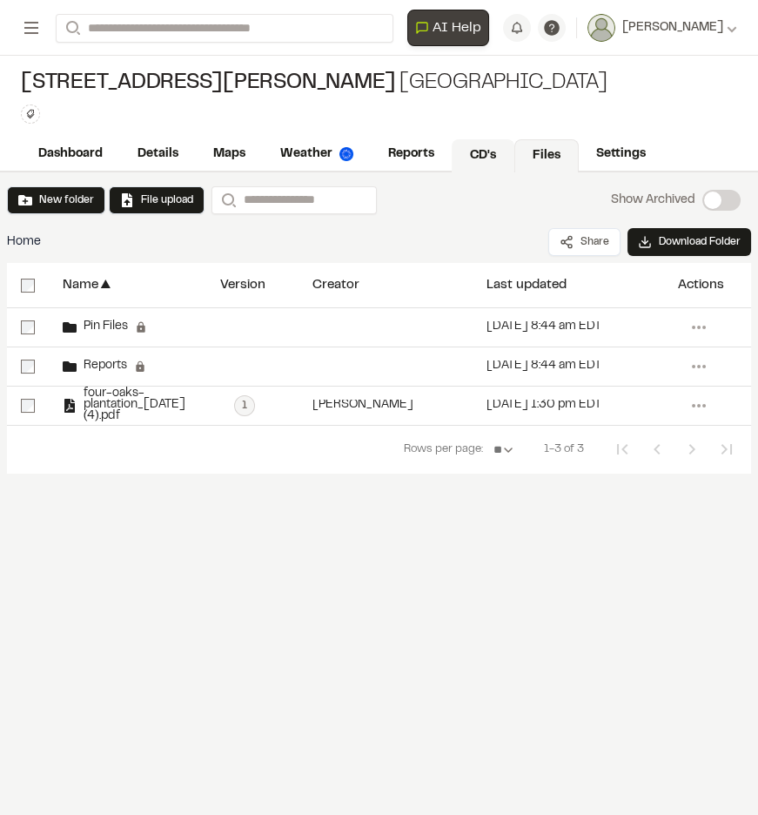
click at [466, 152] on link "CD's" at bounding box center [483, 155] width 63 height 33
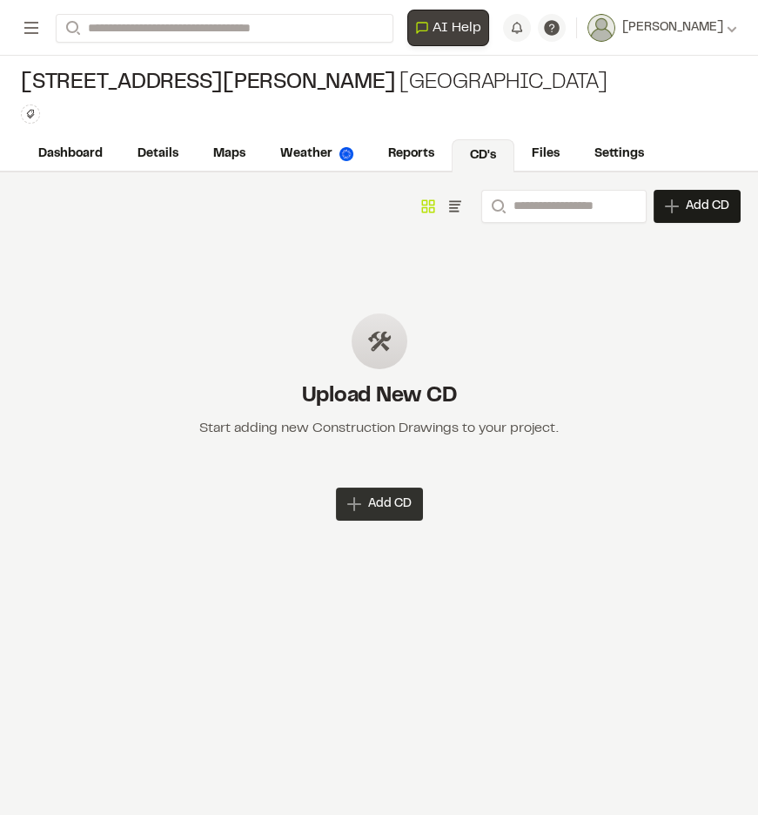
click at [409, 495] on span "Add CD" at bounding box center [390, 503] width 44 height 17
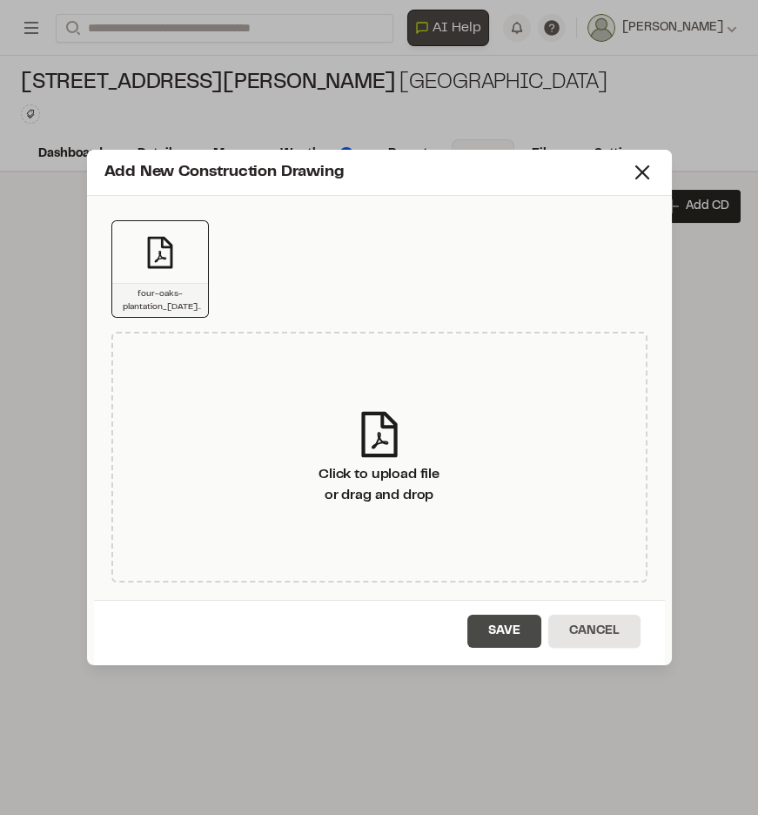
click at [499, 633] on button "Save" at bounding box center [504, 630] width 74 height 33
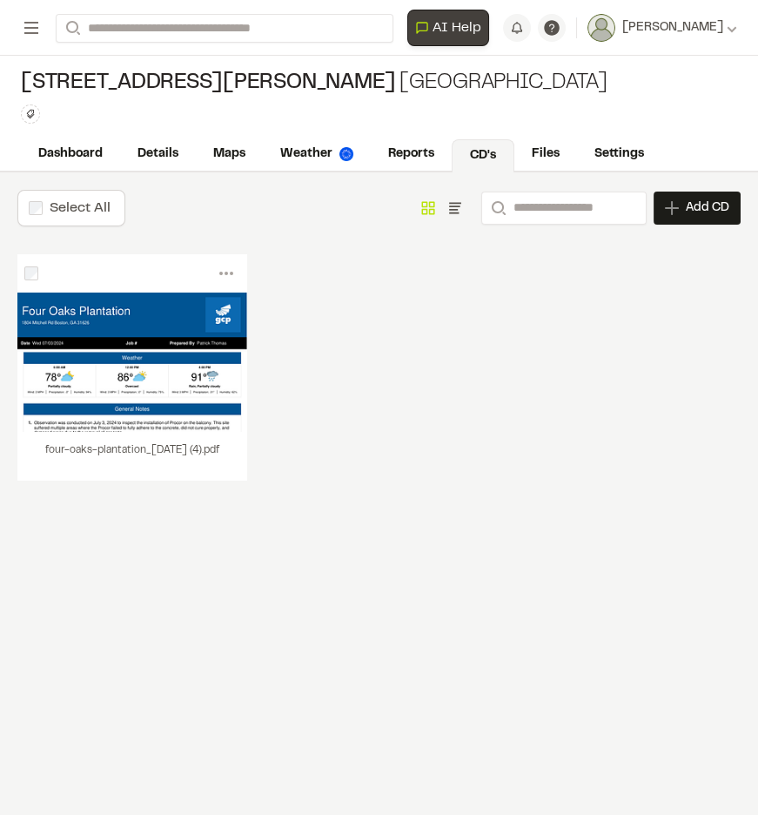
click at [554, 600] on div "Select All Show as Grid Show as List Search Add CD Add New Construction Drawing…" at bounding box center [379, 493] width 758 height 642
click at [138, 166] on link "Details" at bounding box center [158, 155] width 77 height 33
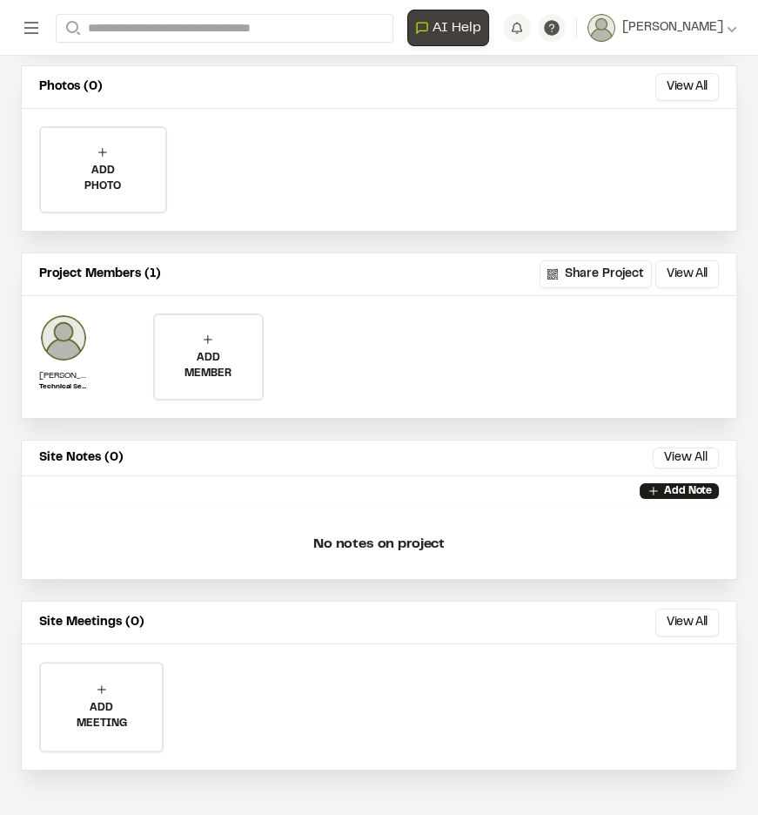
scroll to position [437, 0]
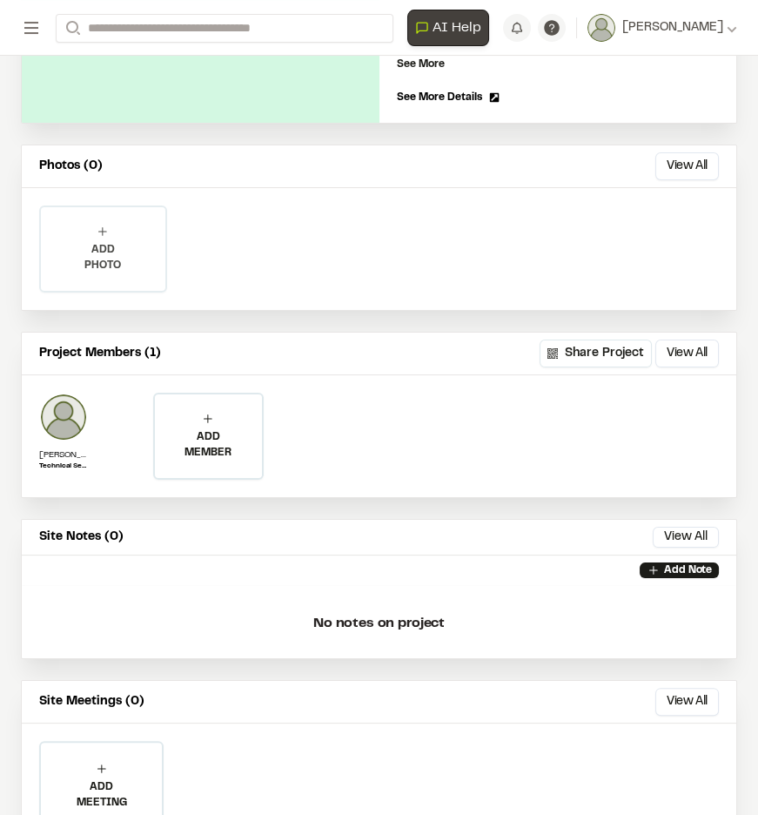
click at [124, 242] on p "ADD PHOTO" at bounding box center [103, 257] width 124 height 31
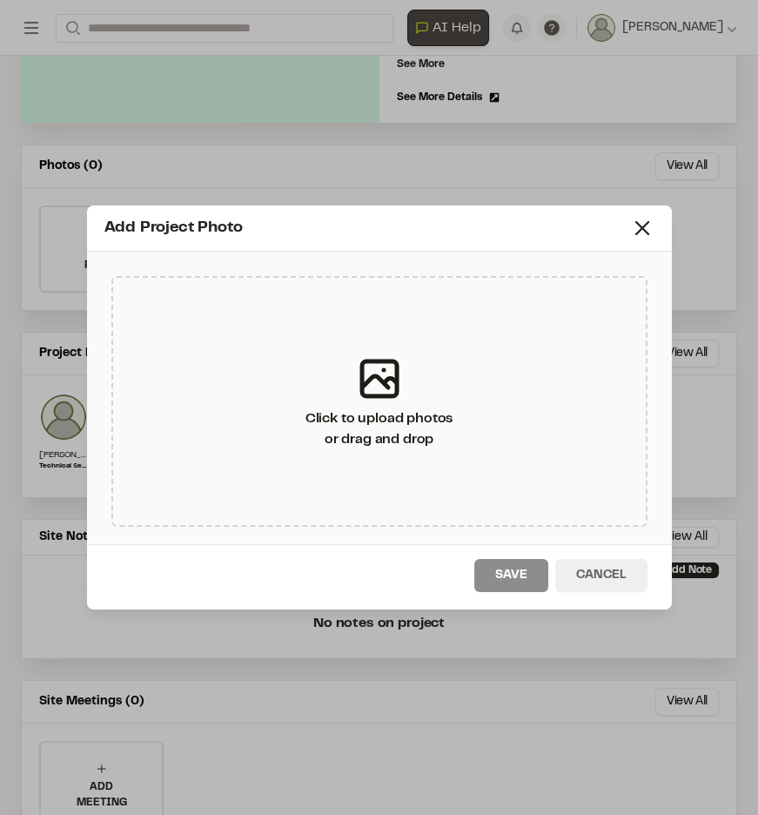
click at [591, 573] on button "Cancel" at bounding box center [601, 575] width 92 height 33
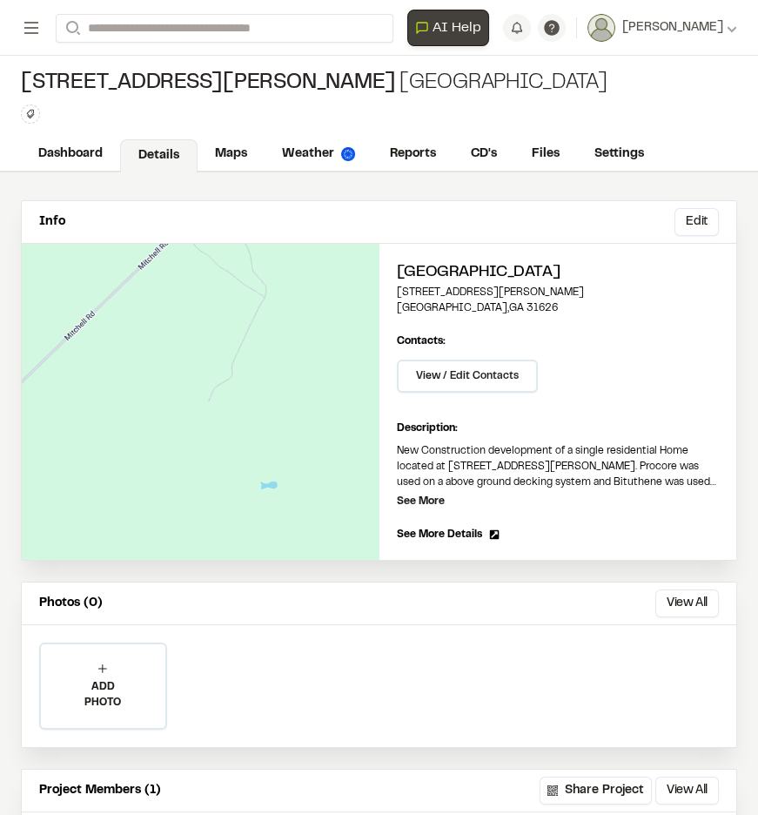
scroll to position [0, 0]
click at [471, 145] on link "CD's" at bounding box center [484, 155] width 63 height 33
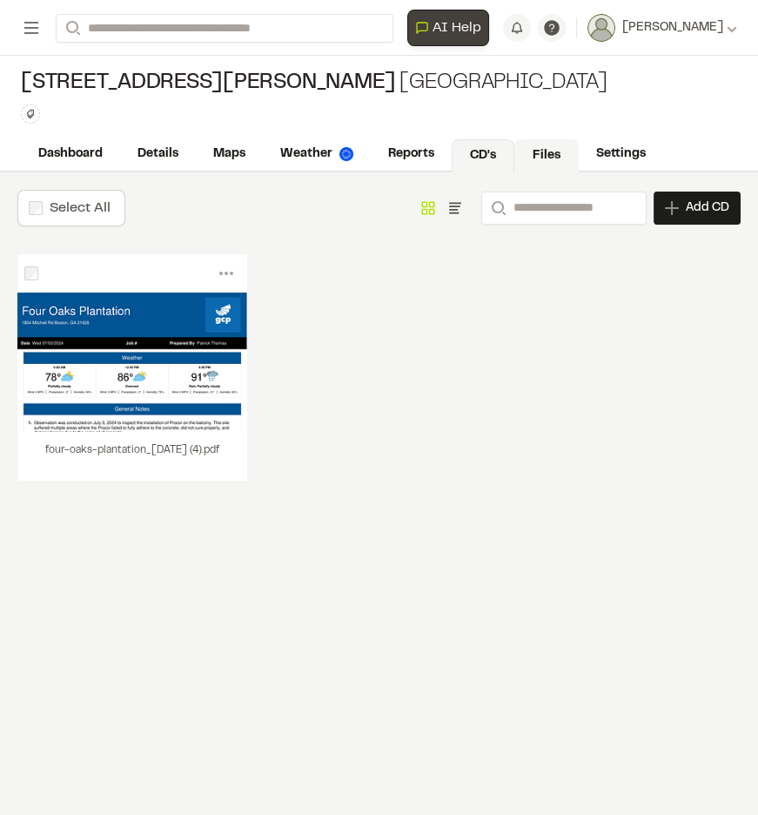
click at [549, 151] on link "Files" at bounding box center [546, 155] width 64 height 33
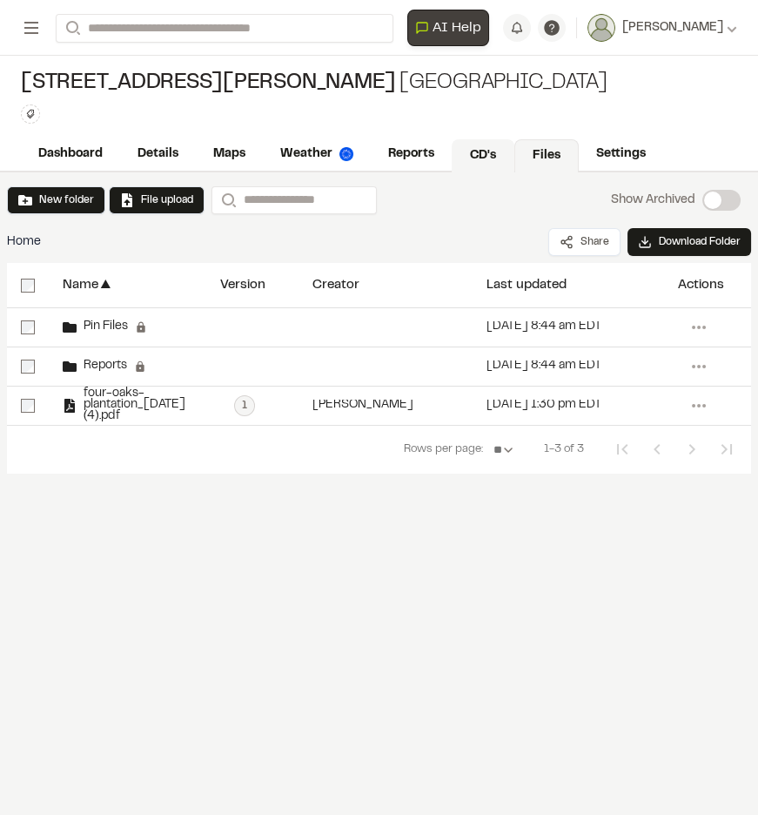
click at [473, 151] on link "CD's" at bounding box center [483, 155] width 63 height 33
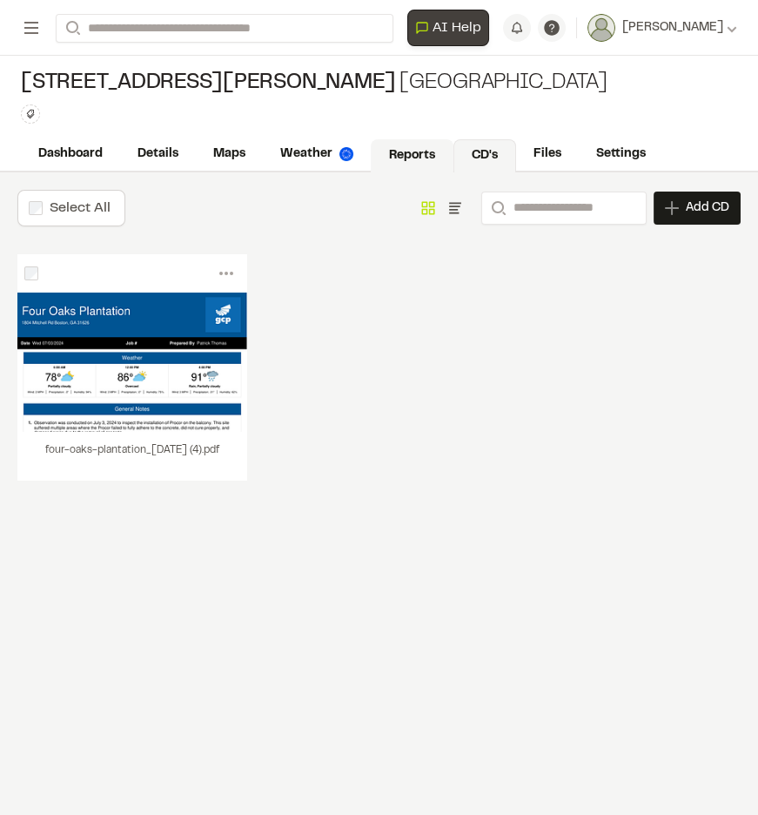
click at [399, 157] on link "Reports" at bounding box center [412, 155] width 83 height 33
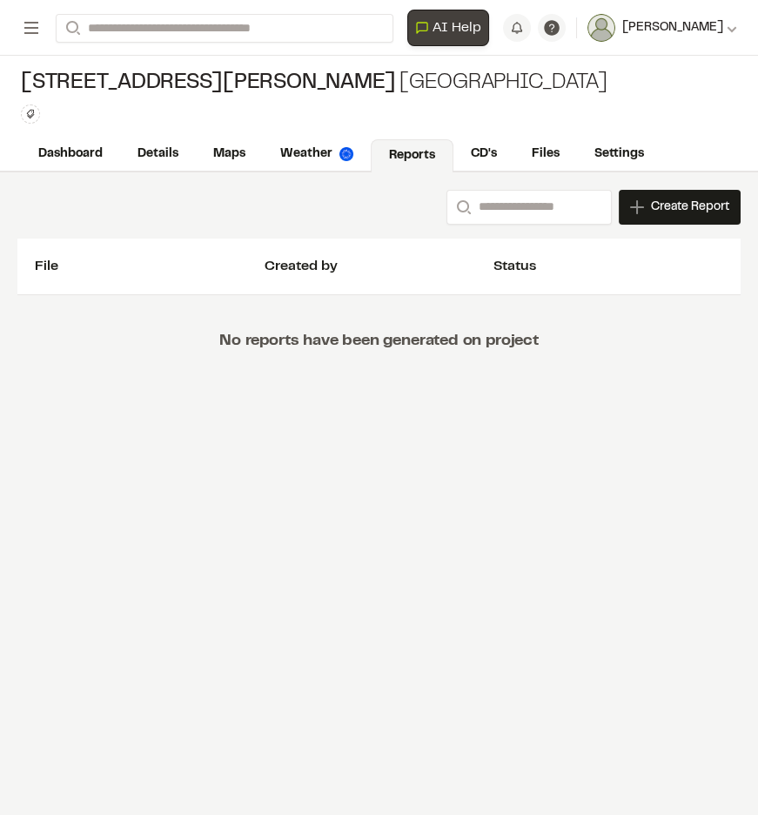
click at [732, 37] on button "[PERSON_NAME]" at bounding box center [662, 28] width 150 height 28
click at [560, 33] on icon at bounding box center [551, 27] width 17 height 17
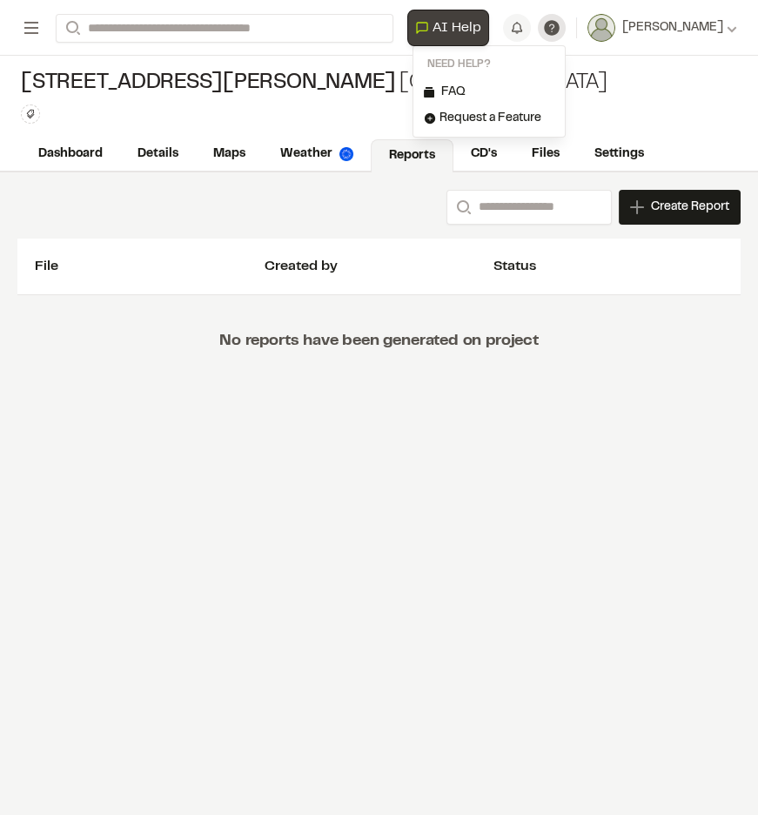
click at [466, 86] on span "FAQ" at bounding box center [453, 92] width 24 height 19
click at [514, 120] on span "Request a Feature" at bounding box center [490, 118] width 102 height 19
click at [193, 399] on div "Search Create Report New Report | [STREET_ADDRESS][GEOGRAPHIC_DATA][PERSON_NAME…" at bounding box center [379, 288] width 758 height 233
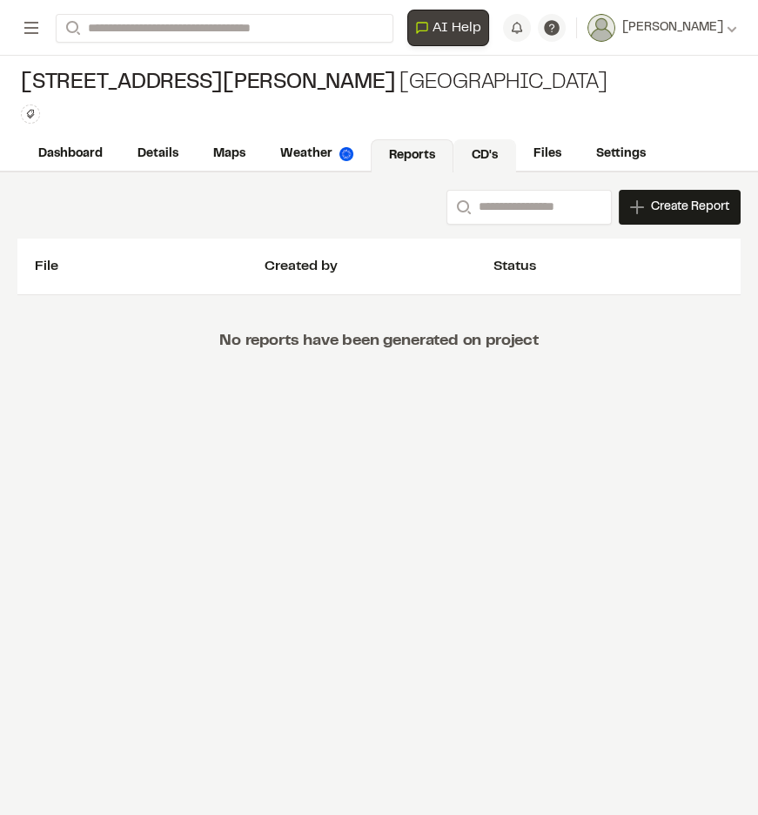
click at [488, 163] on link "CD's" at bounding box center [484, 155] width 63 height 33
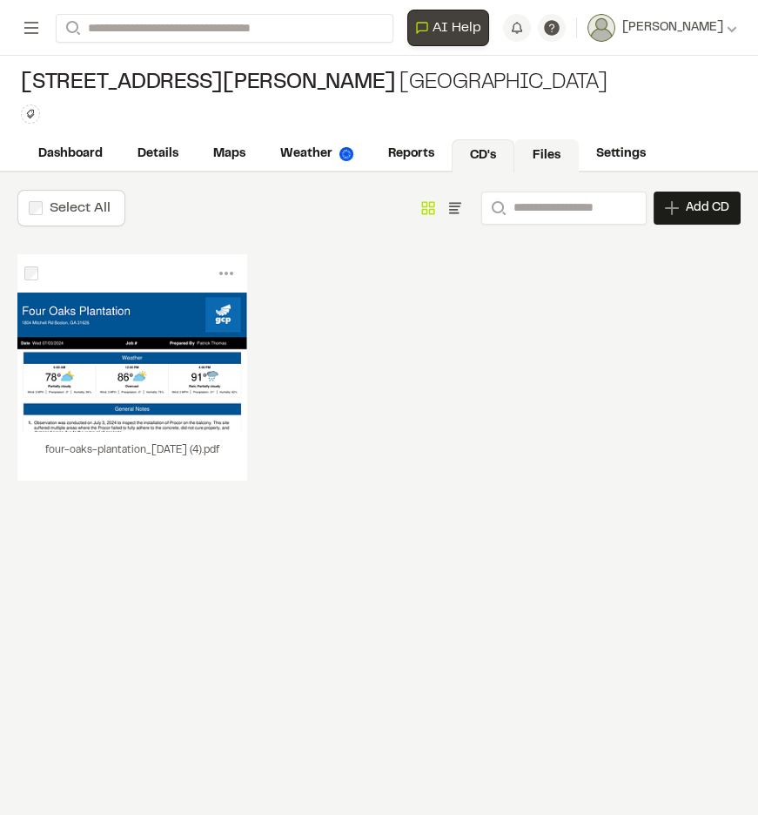
click at [533, 151] on link "Files" at bounding box center [546, 155] width 64 height 33
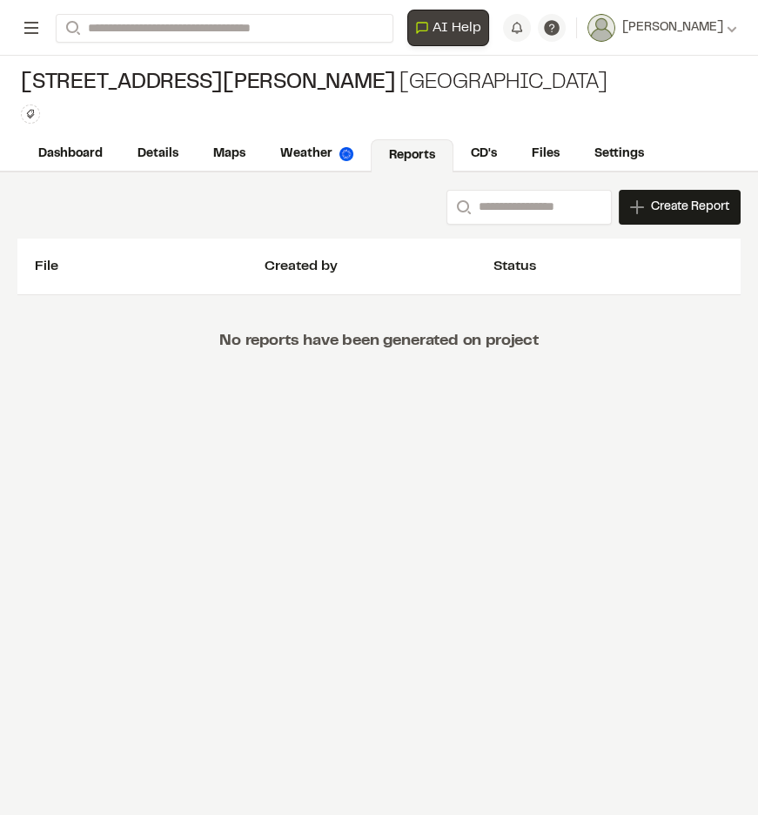
click at [30, 28] on rect at bounding box center [31, 28] width 14 height 2
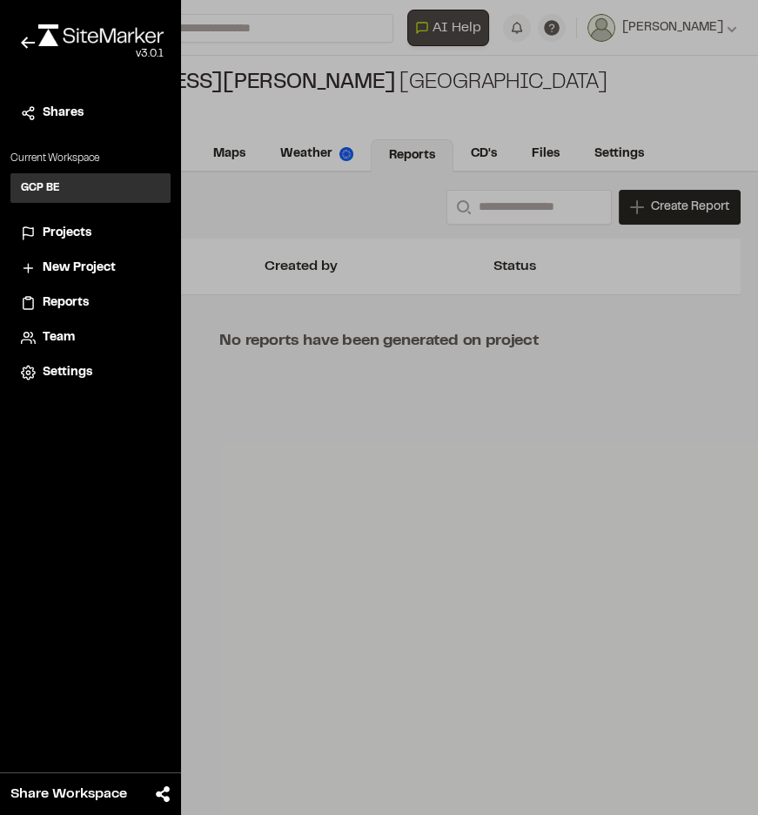
click at [67, 224] on span "Projects" at bounding box center [67, 233] width 49 height 19
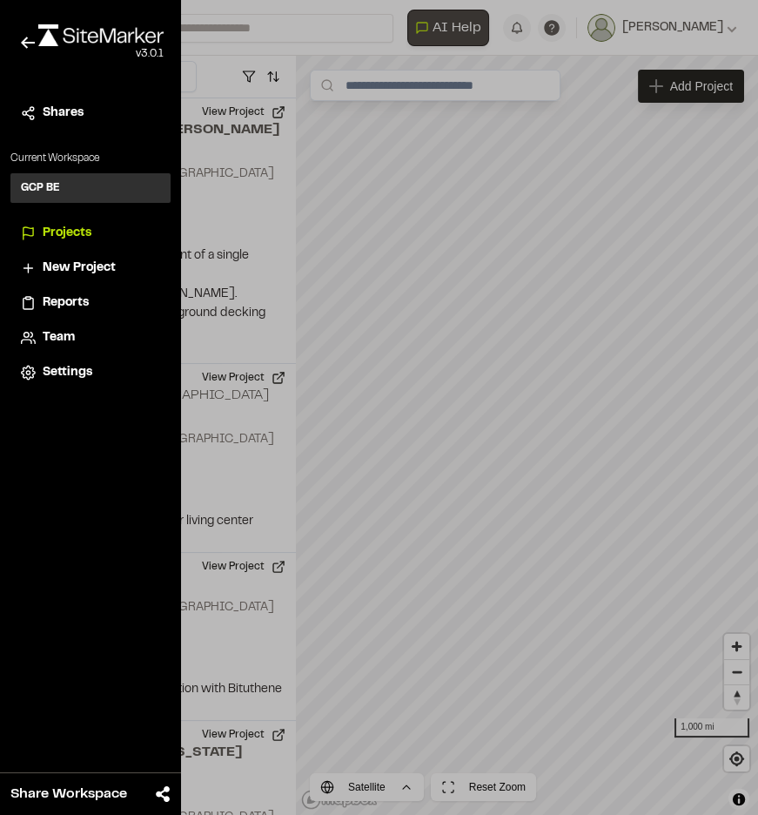
click at [245, 172] on div at bounding box center [379, 407] width 758 height 815
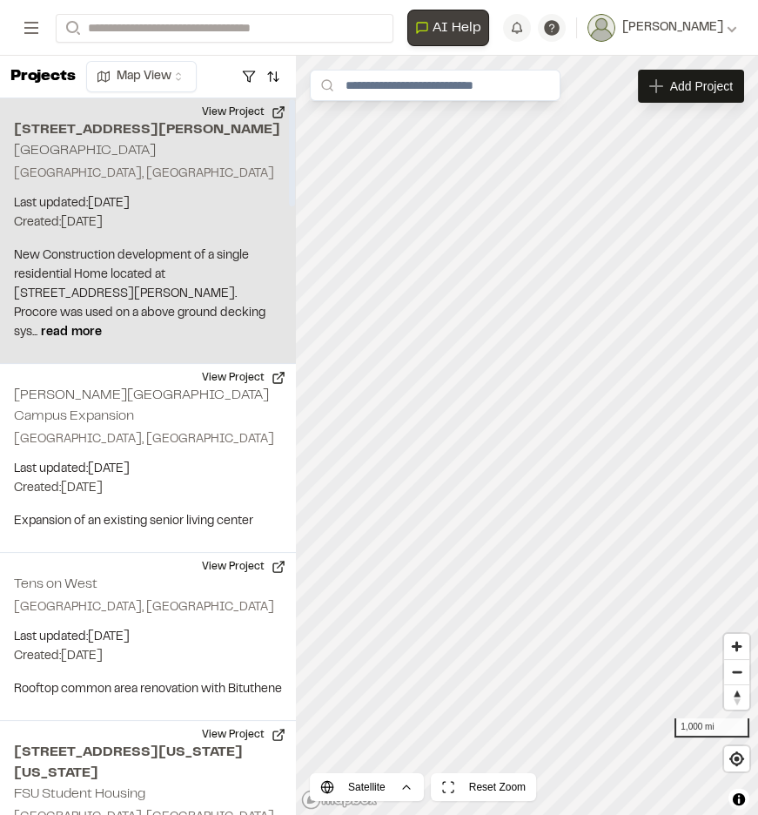
click at [148, 192] on div "[STREET_ADDRESS][GEOGRAPHIC_DATA][PERSON_NAME][STREET_ADDRESS][GEOGRAPHIC_DATA]…" at bounding box center [148, 230] width 296 height 265
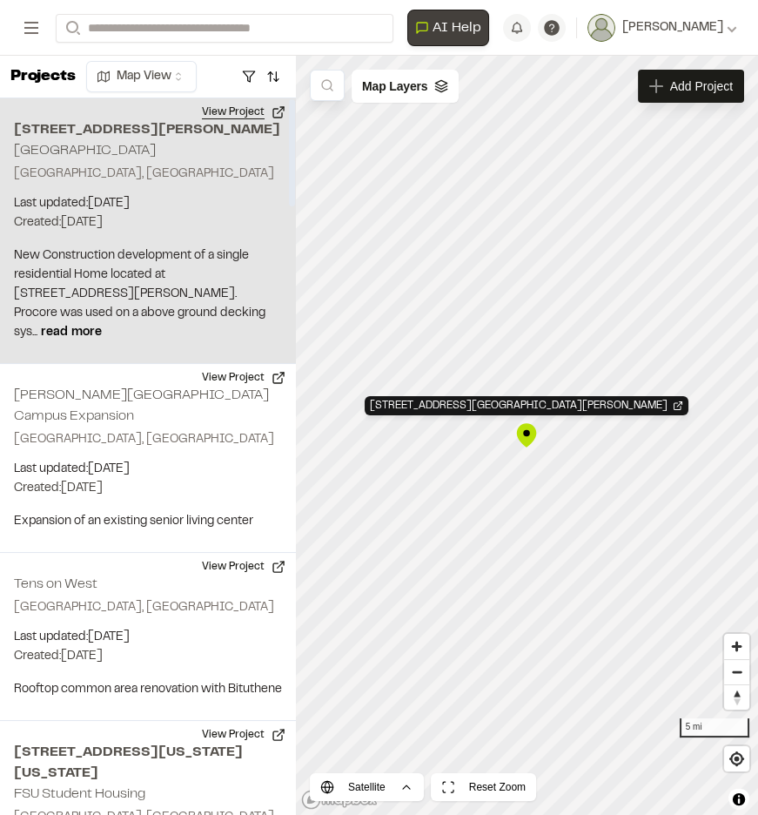
click at [235, 110] on button "View Project" at bounding box center [243, 112] width 104 height 28
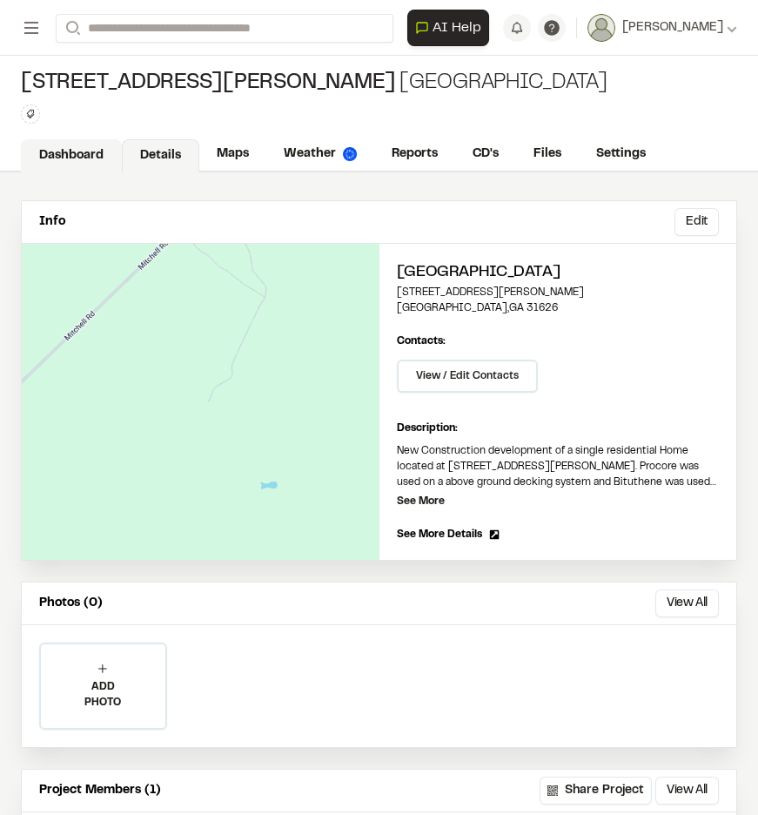
click at [87, 147] on link "Dashboard" at bounding box center [71, 155] width 101 height 33
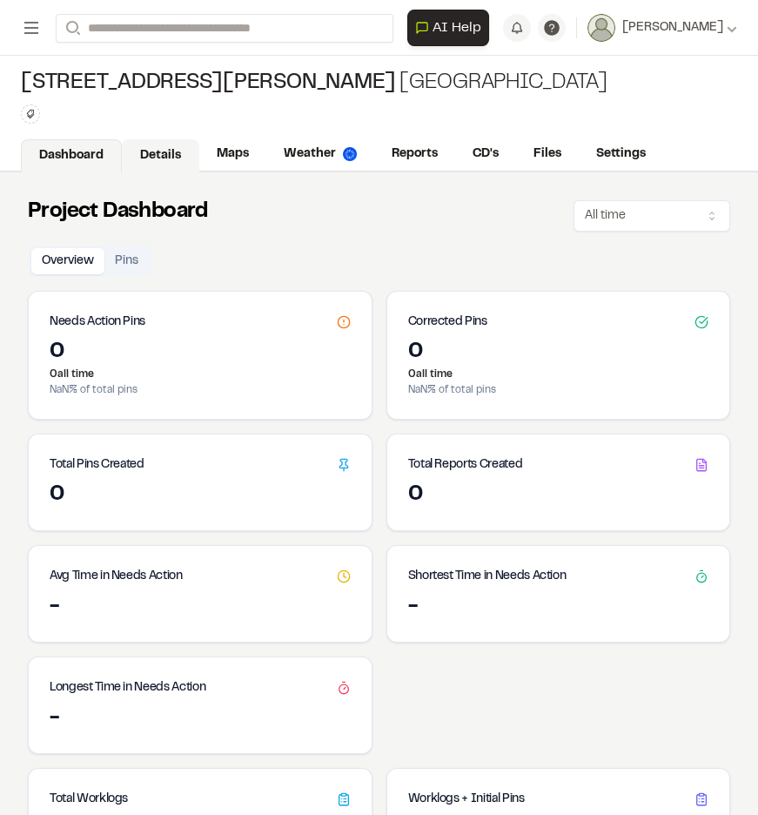
click at [174, 158] on link "Details" at bounding box center [160, 155] width 77 height 33
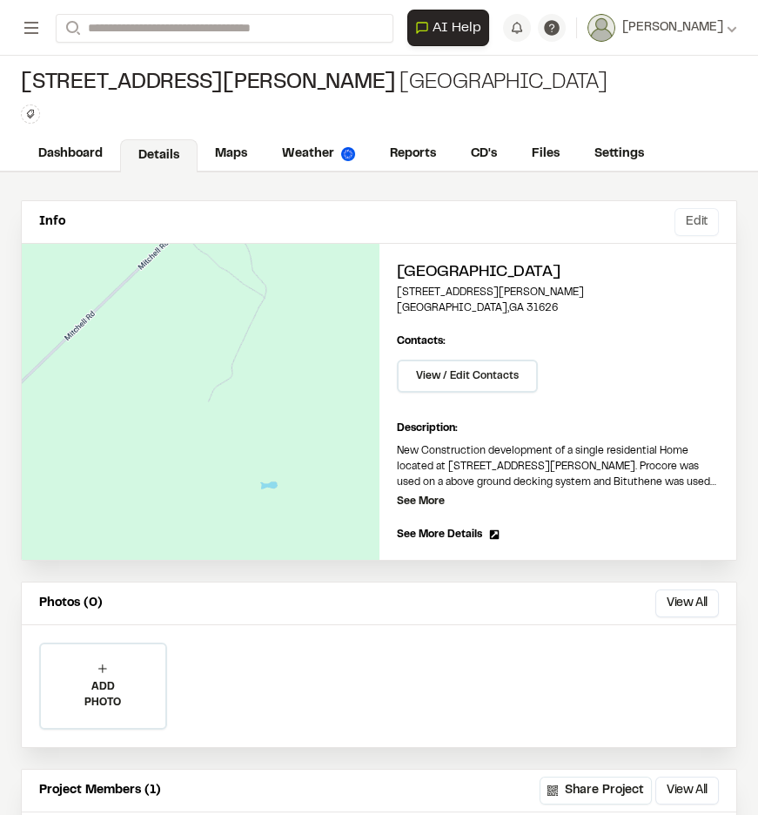
click at [674, 225] on button "Edit" at bounding box center [696, 222] width 44 height 28
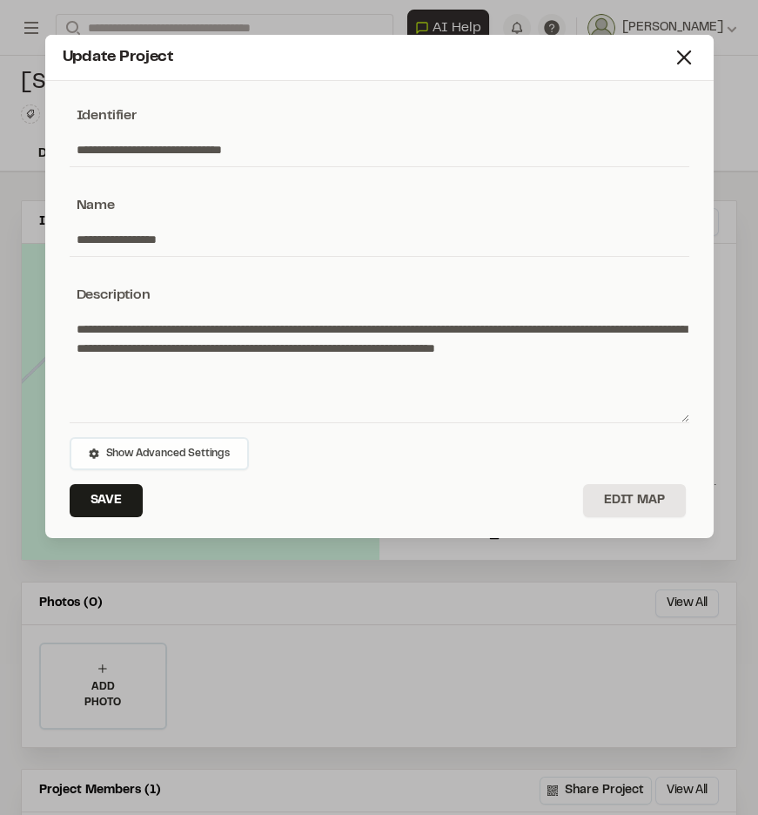
click at [221, 443] on button "Show Advanced Settings" at bounding box center [159, 453] width 179 height 33
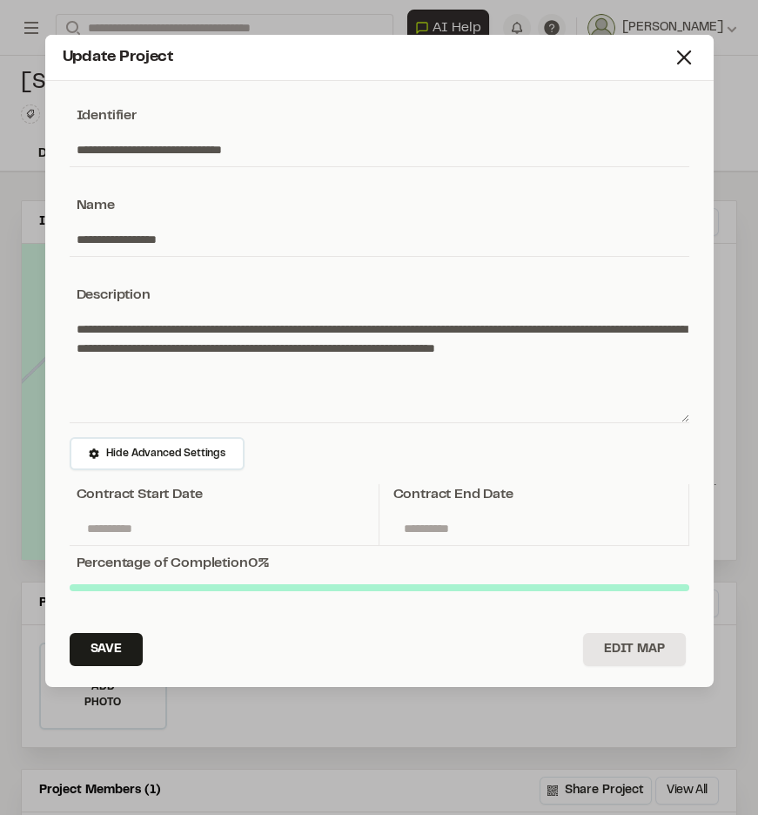
click at [686, 587] on div at bounding box center [380, 587] width 620 height 7
click at [265, 558] on div "Percentage of Completion 0 %" at bounding box center [380, 563] width 620 height 21
click at [258, 561] on div "Percentage of Completion 0 %" at bounding box center [380, 563] width 620 height 21
drag, startPoint x: 197, startPoint y: 587, endPoint x: 357, endPoint y: 590, distance: 160.1
click at [357, 590] on div "Contract Start Date Contract End Date Percentage of Completion 0 %" at bounding box center [380, 555] width 620 height 142
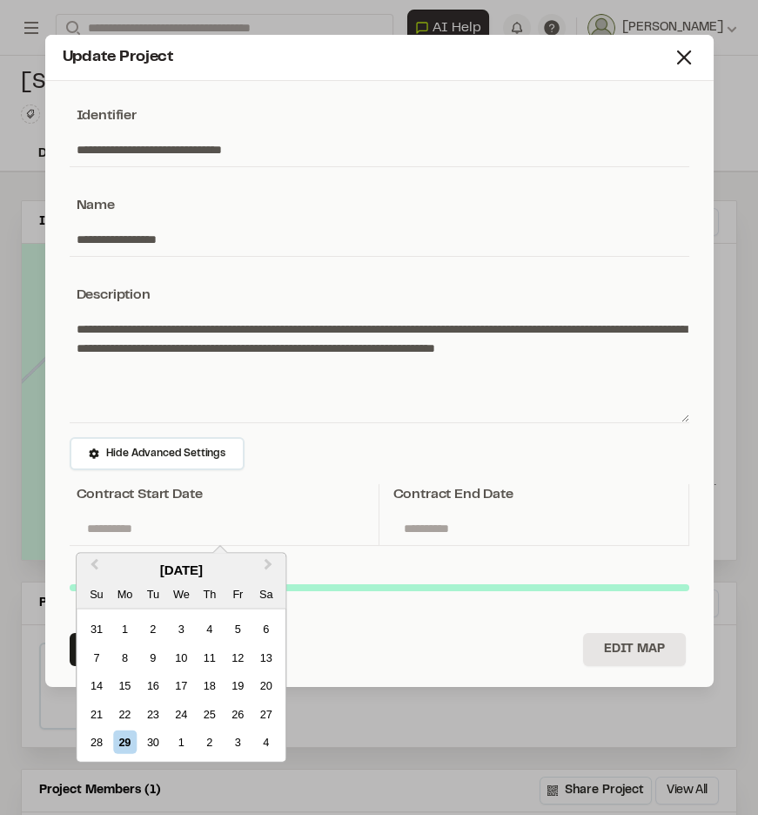
click at [148, 531] on input "text" at bounding box center [224, 528] width 295 height 33
click at [687, 58] on icon at bounding box center [684, 57] width 24 height 24
